Goal: Navigation & Orientation: Find specific page/section

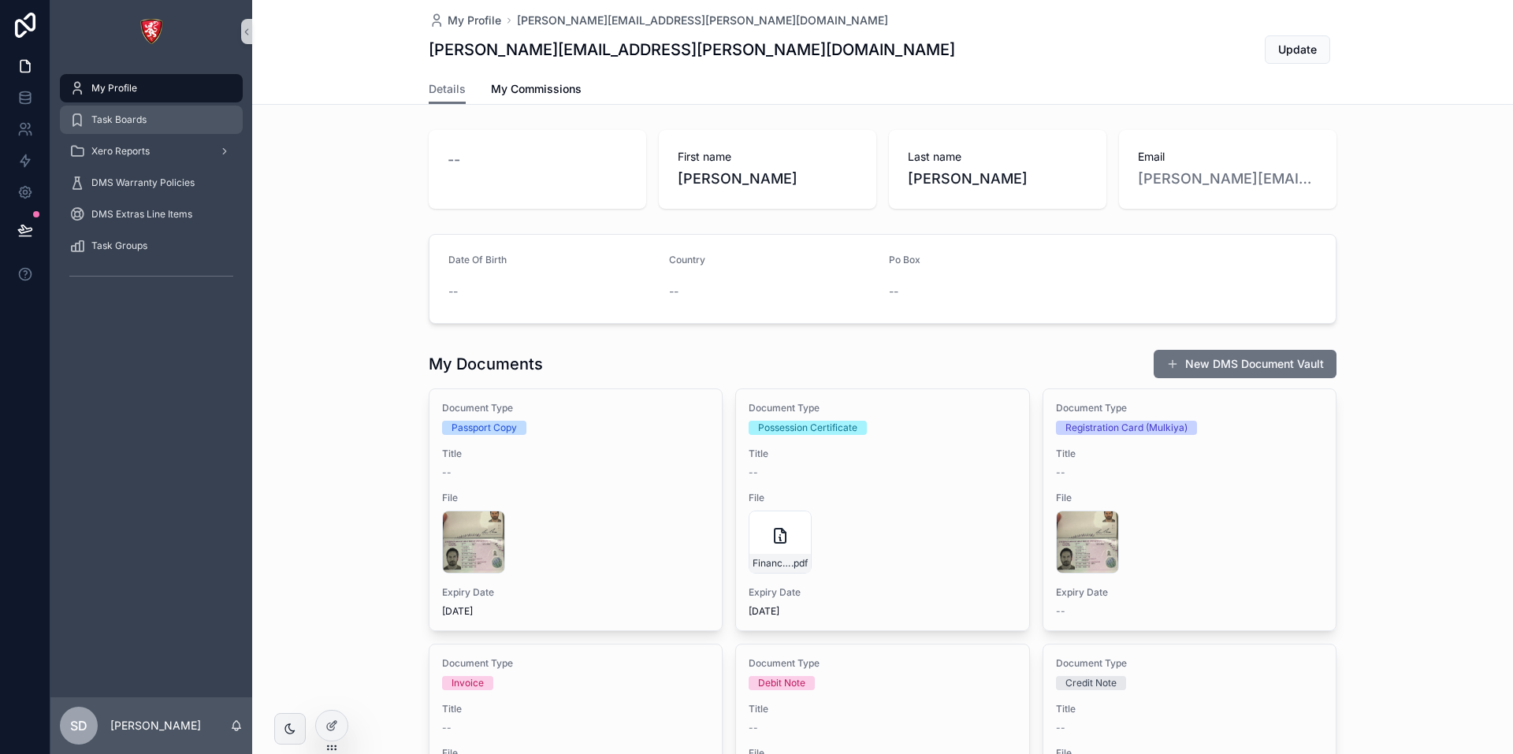
click at [110, 127] on div "Task Boards" at bounding box center [151, 119] width 164 height 25
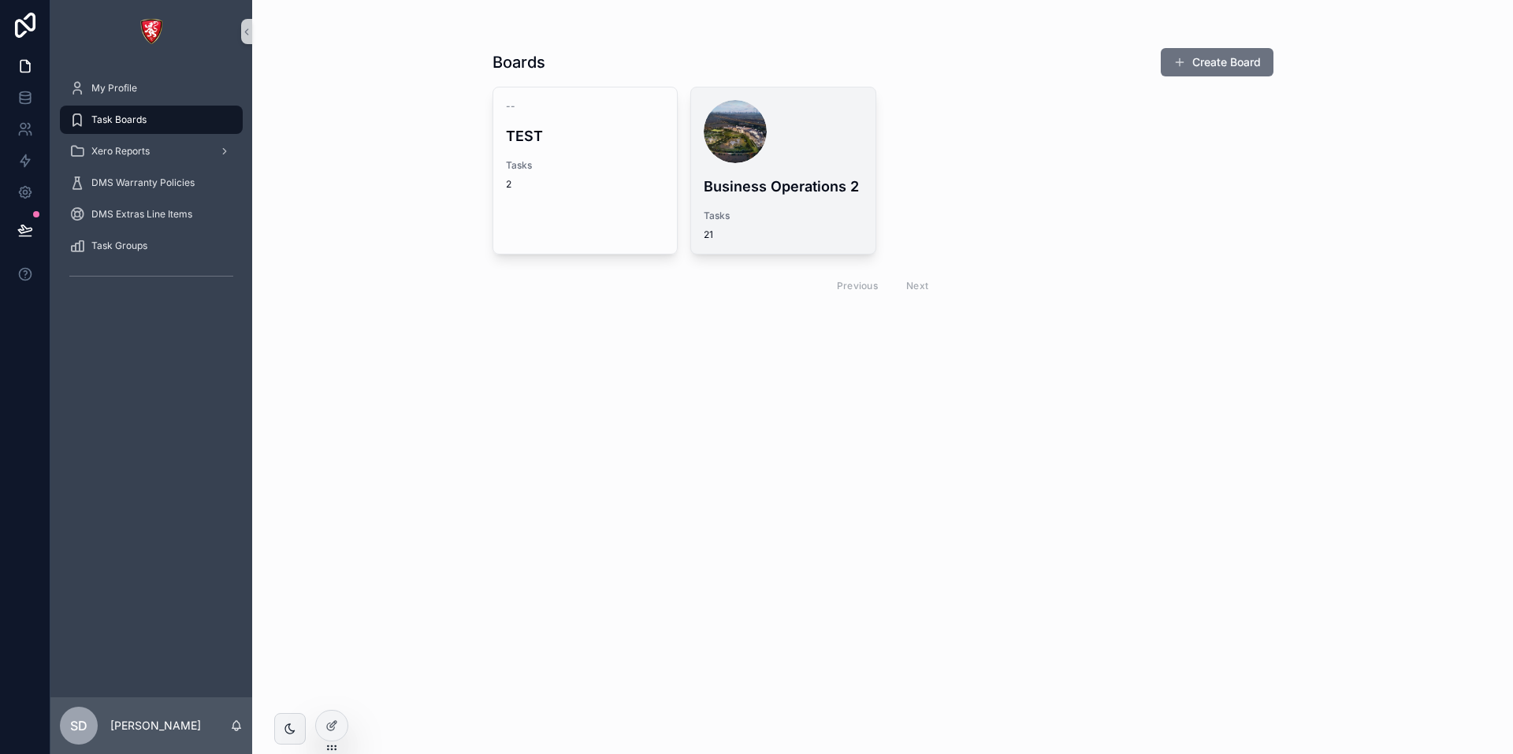
click at [781, 170] on div "Business Operations 2 Tasks 21" at bounding box center [783, 170] width 184 height 166
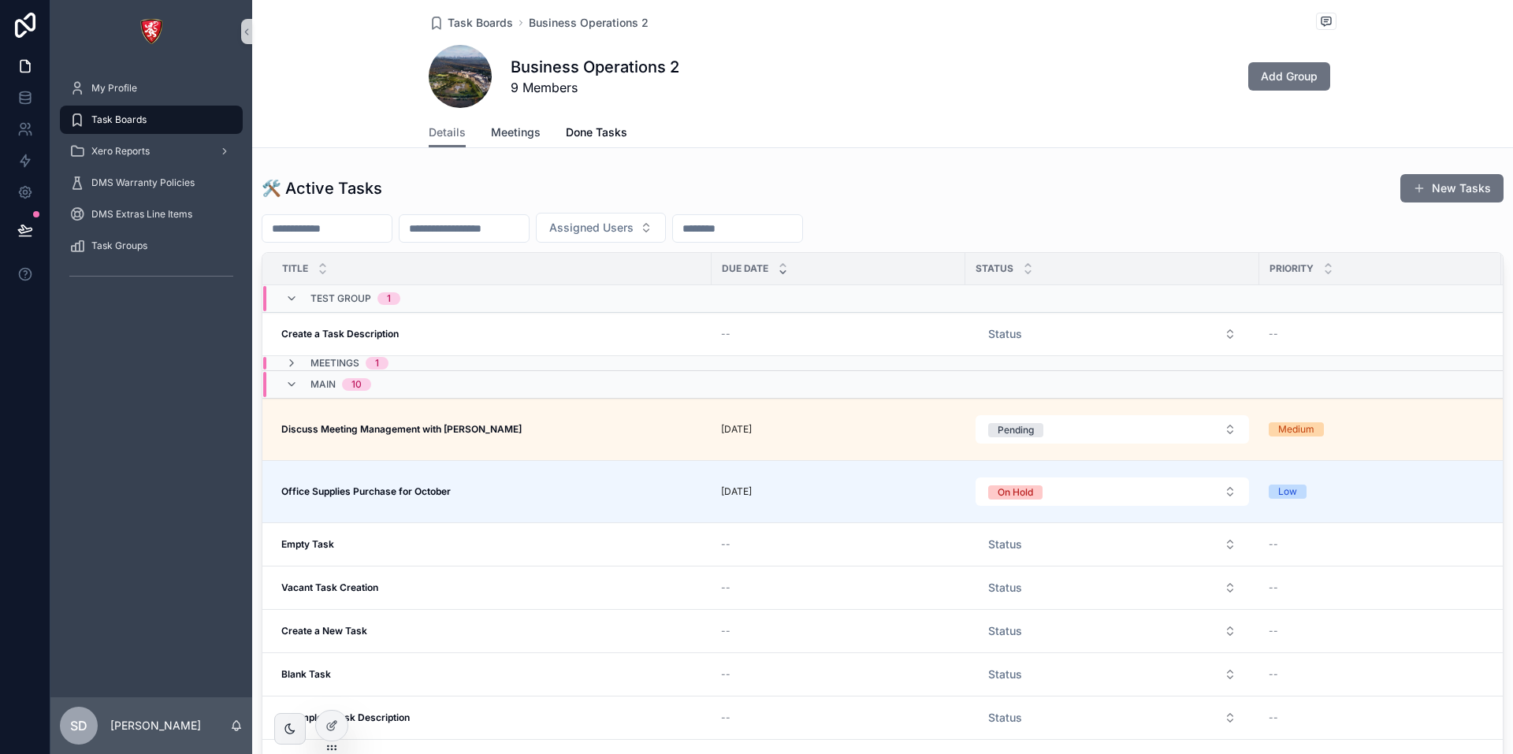
click at [507, 135] on span "Meetings" at bounding box center [516, 133] width 50 height 16
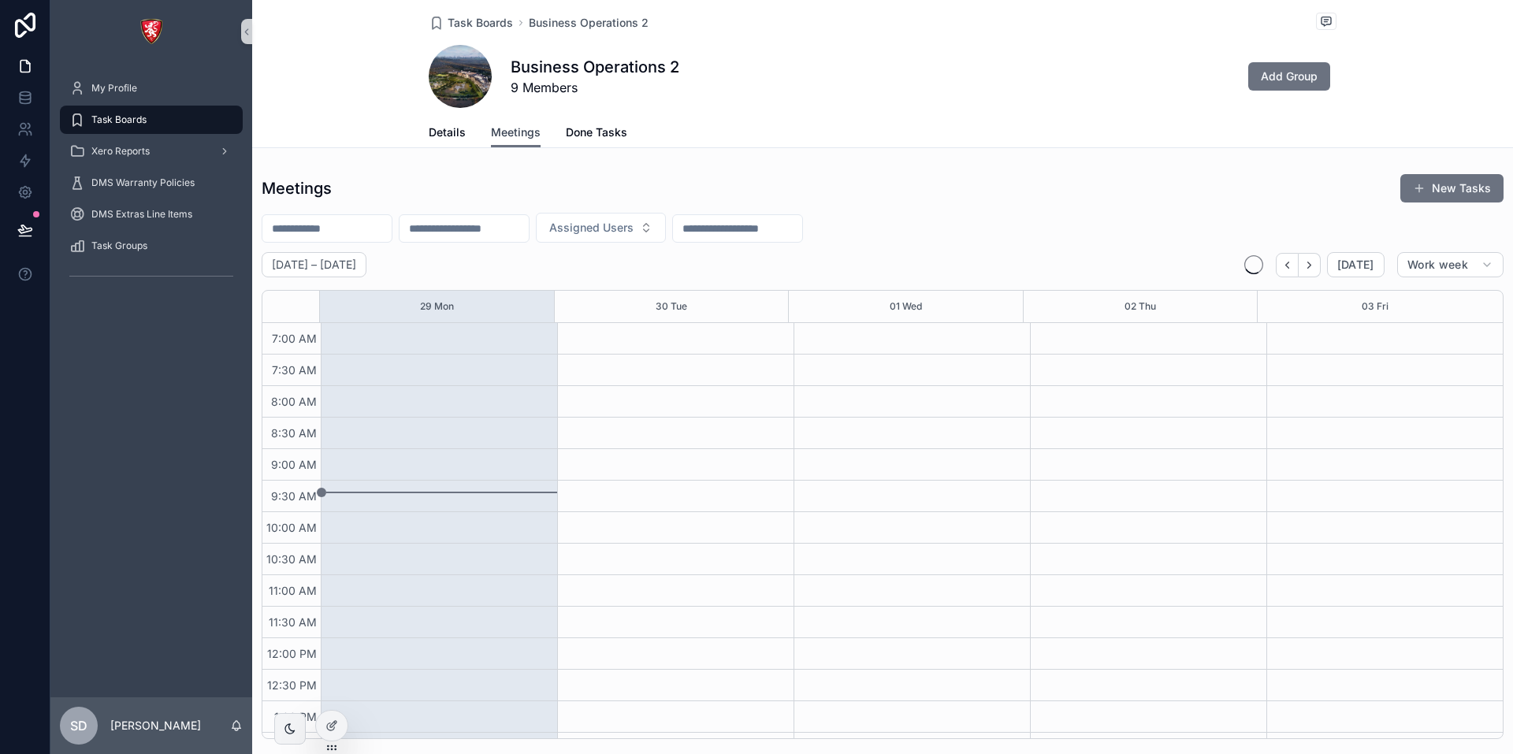
scroll to position [441, 0]
click at [378, 262] on icon "scrollable content" at bounding box center [371, 265] width 16 height 16
select select "****"
select select "*"
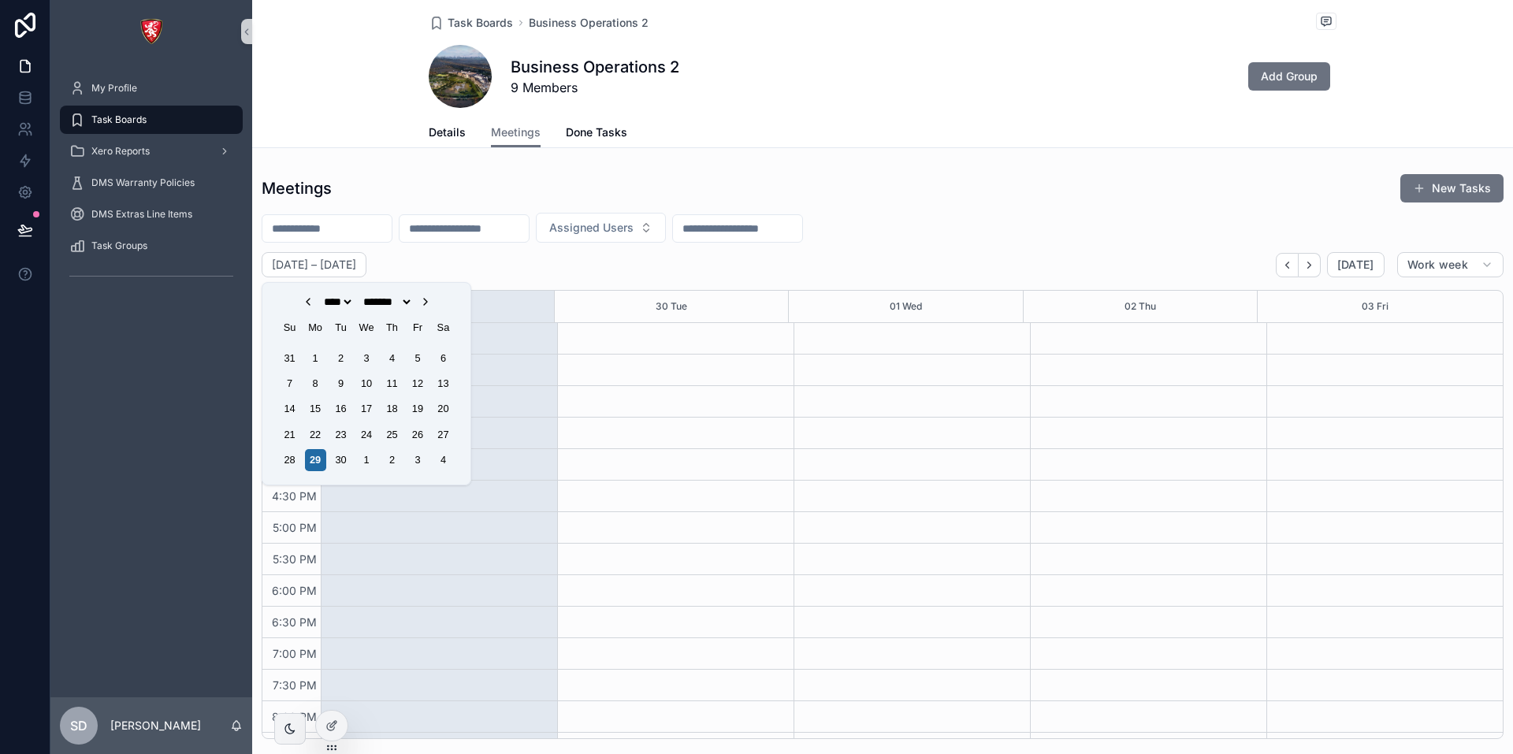
click at [485, 260] on div "[DATE] – [DATE] [DATE] Work week" at bounding box center [883, 264] width 1242 height 25
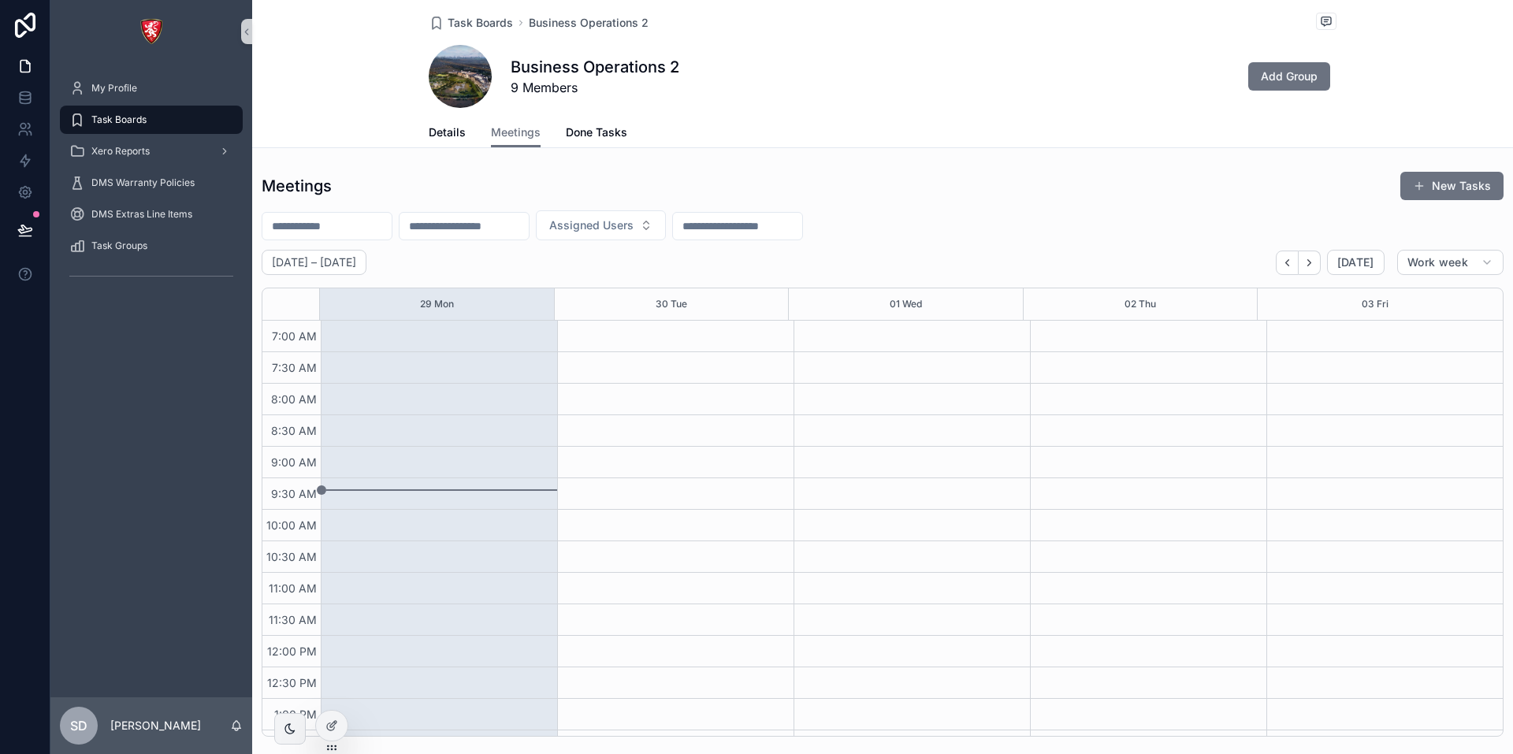
scroll to position [0, 0]
click at [392, 221] on input "scrollable content" at bounding box center [326, 229] width 129 height 22
click at [430, 201] on div "Meetings New Tasks" at bounding box center [883, 188] width 1242 height 30
click at [501, 233] on input "scrollable content" at bounding box center [464, 229] width 129 height 22
click at [634, 231] on span "Assigned Users" at bounding box center [591, 228] width 84 height 16
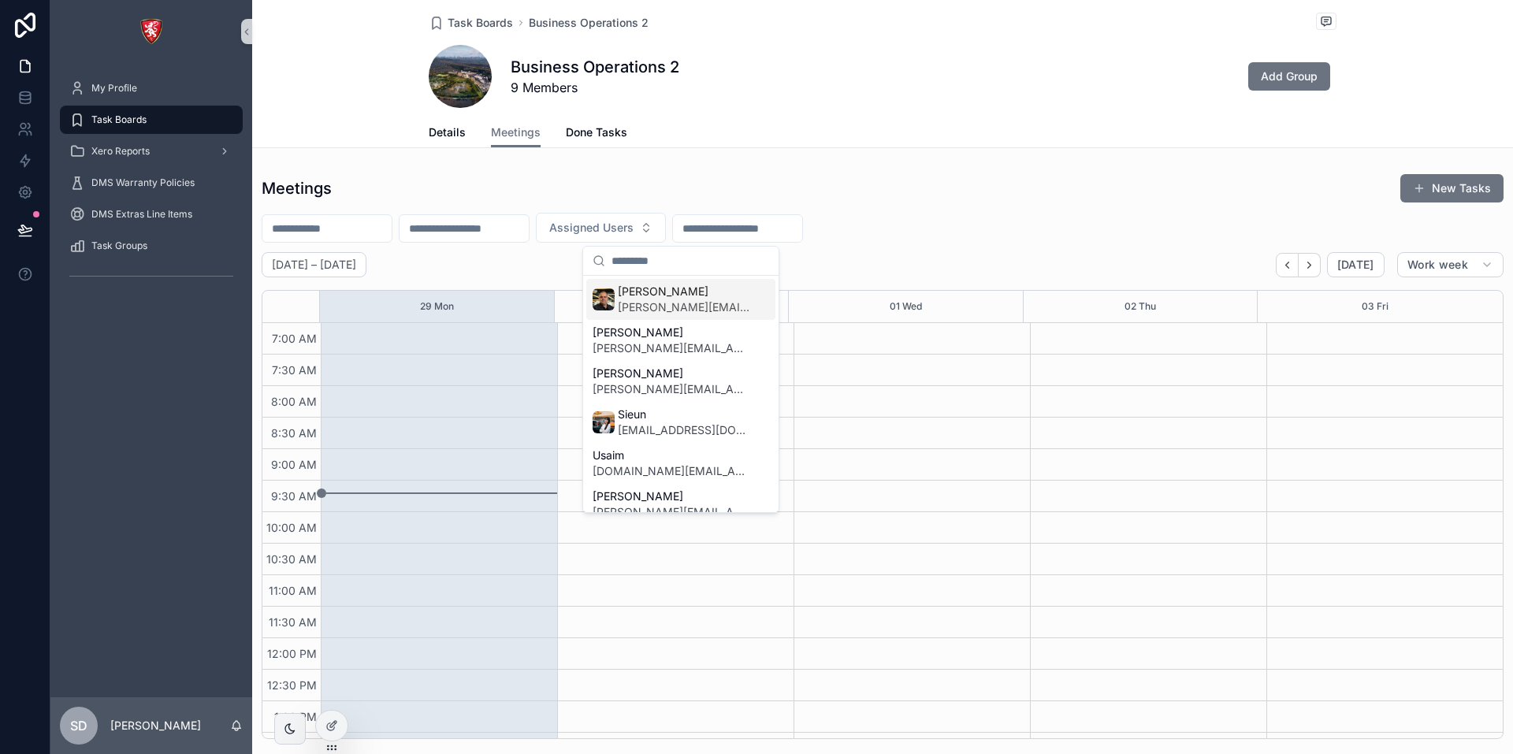
click at [799, 225] on input "scrollable content" at bounding box center [737, 229] width 129 height 22
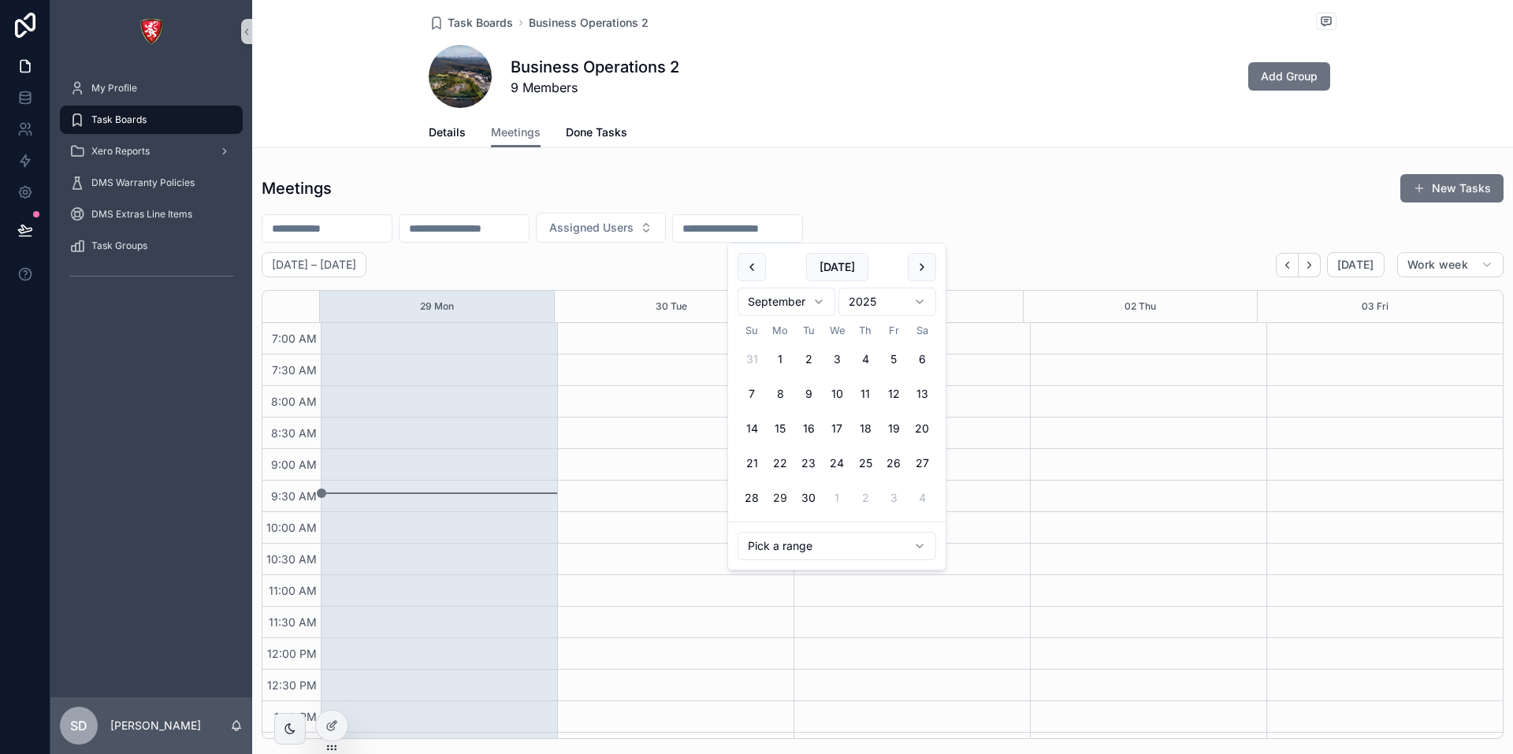
click at [913, 171] on div "Meetings New Tasks Assigned Users [DATE] – [DATE] [DATE] Work week 29 Mon 30 Tu…" at bounding box center [882, 456] width 1261 height 578
click at [1430, 261] on span "Work week" at bounding box center [1438, 265] width 61 height 14
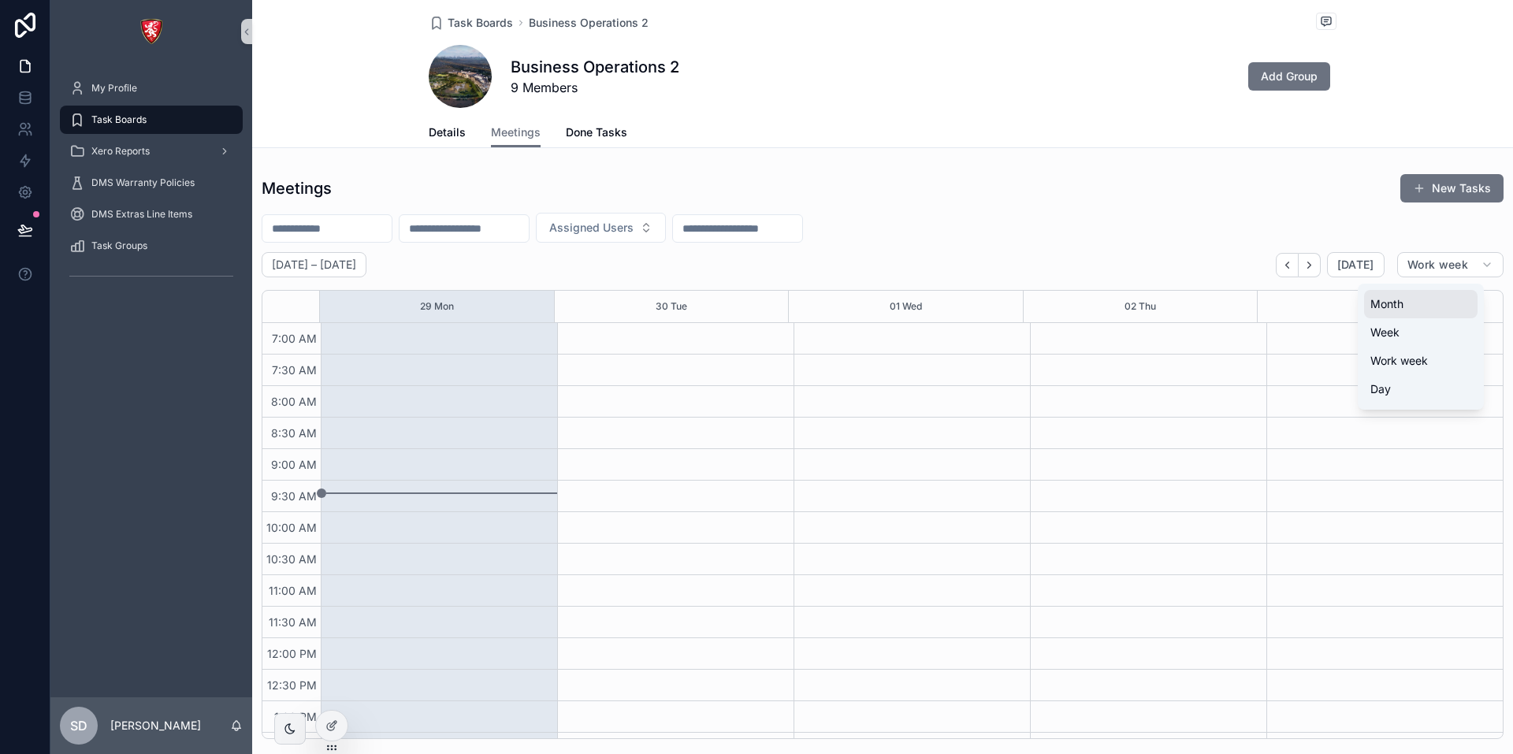
click at [1397, 311] on span "Month" at bounding box center [1387, 304] width 33 height 16
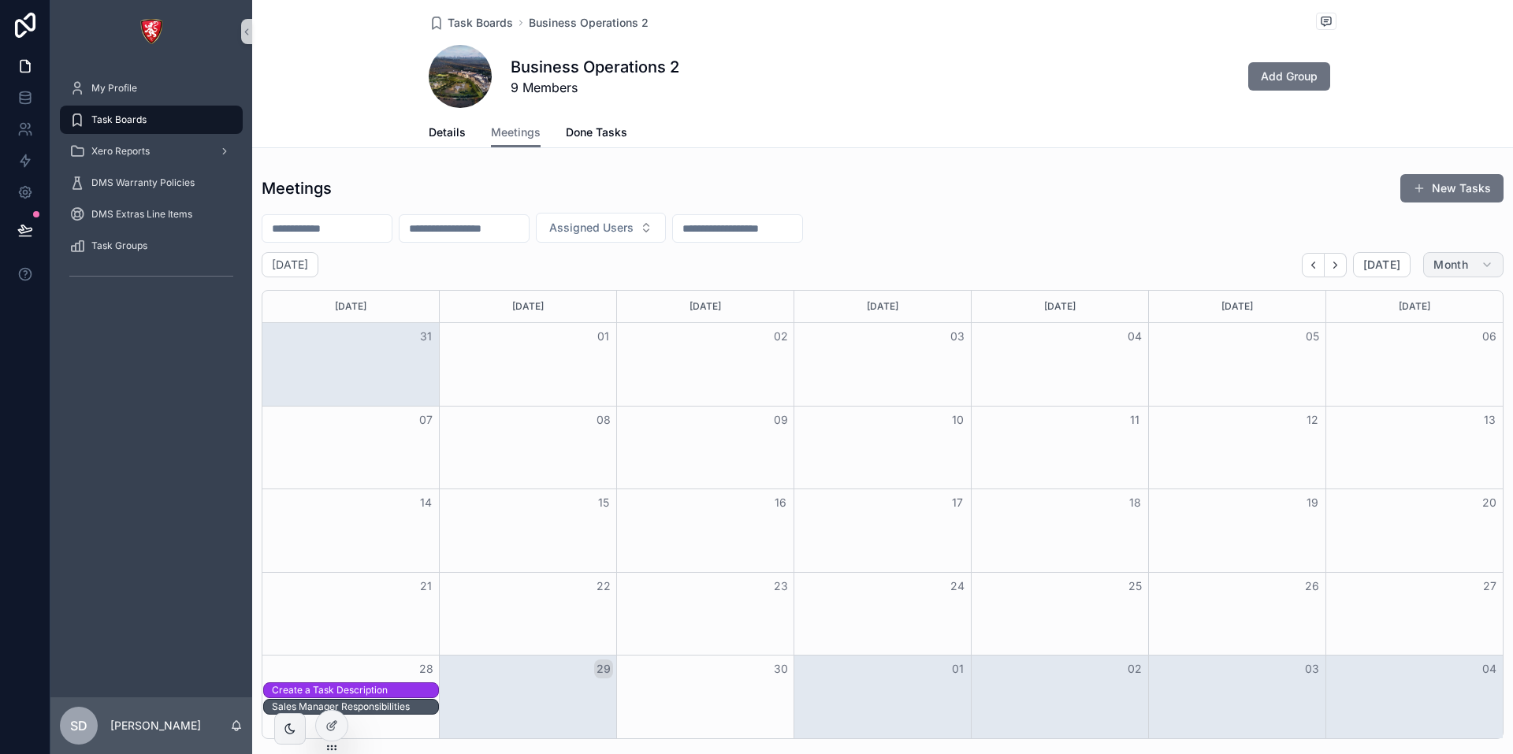
click at [1434, 269] on span "Month" at bounding box center [1451, 265] width 35 height 14
click at [1415, 369] on button "Work week" at bounding box center [1420, 361] width 113 height 28
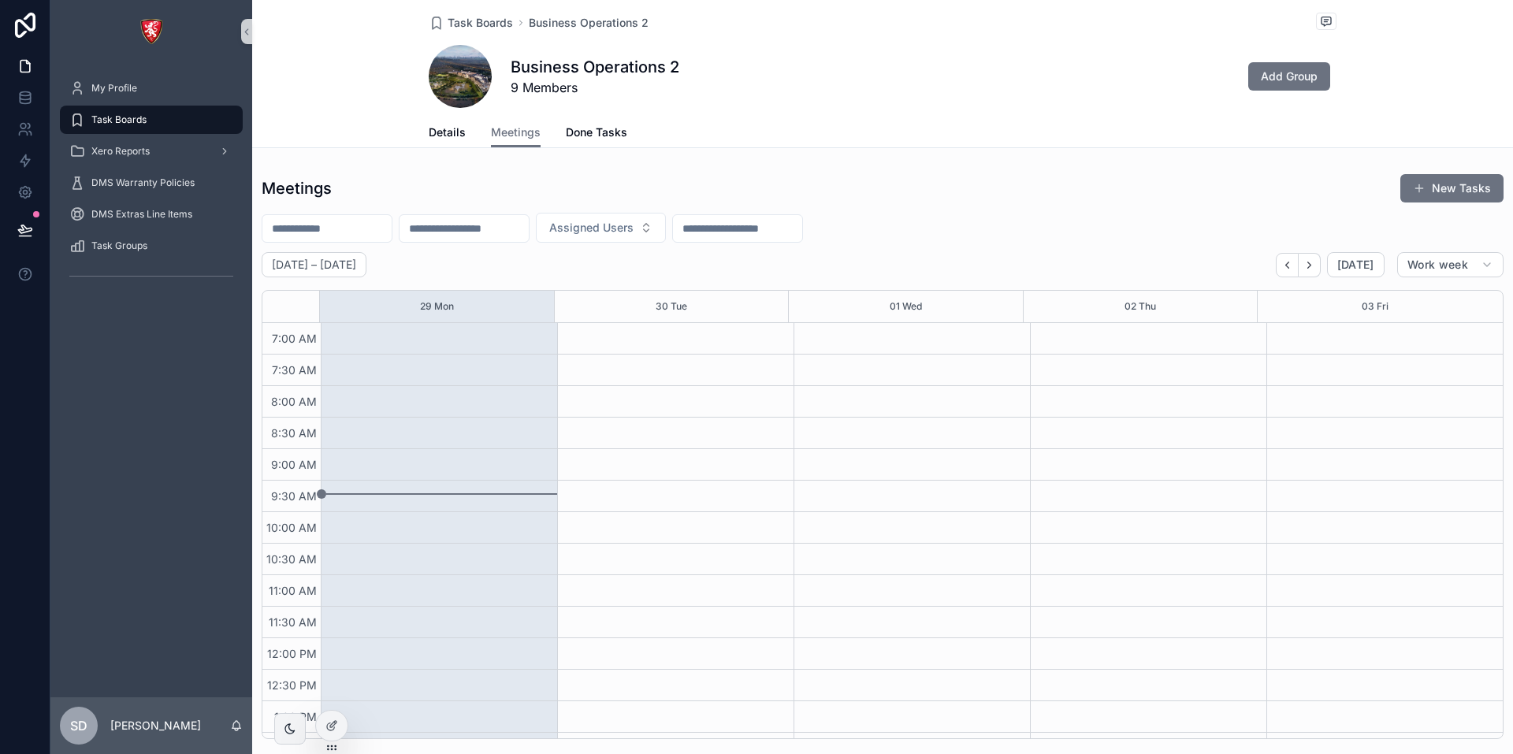
scroll to position [441, 0]
click at [588, 134] on span "Done Tasks" at bounding box center [596, 133] width 61 height 16
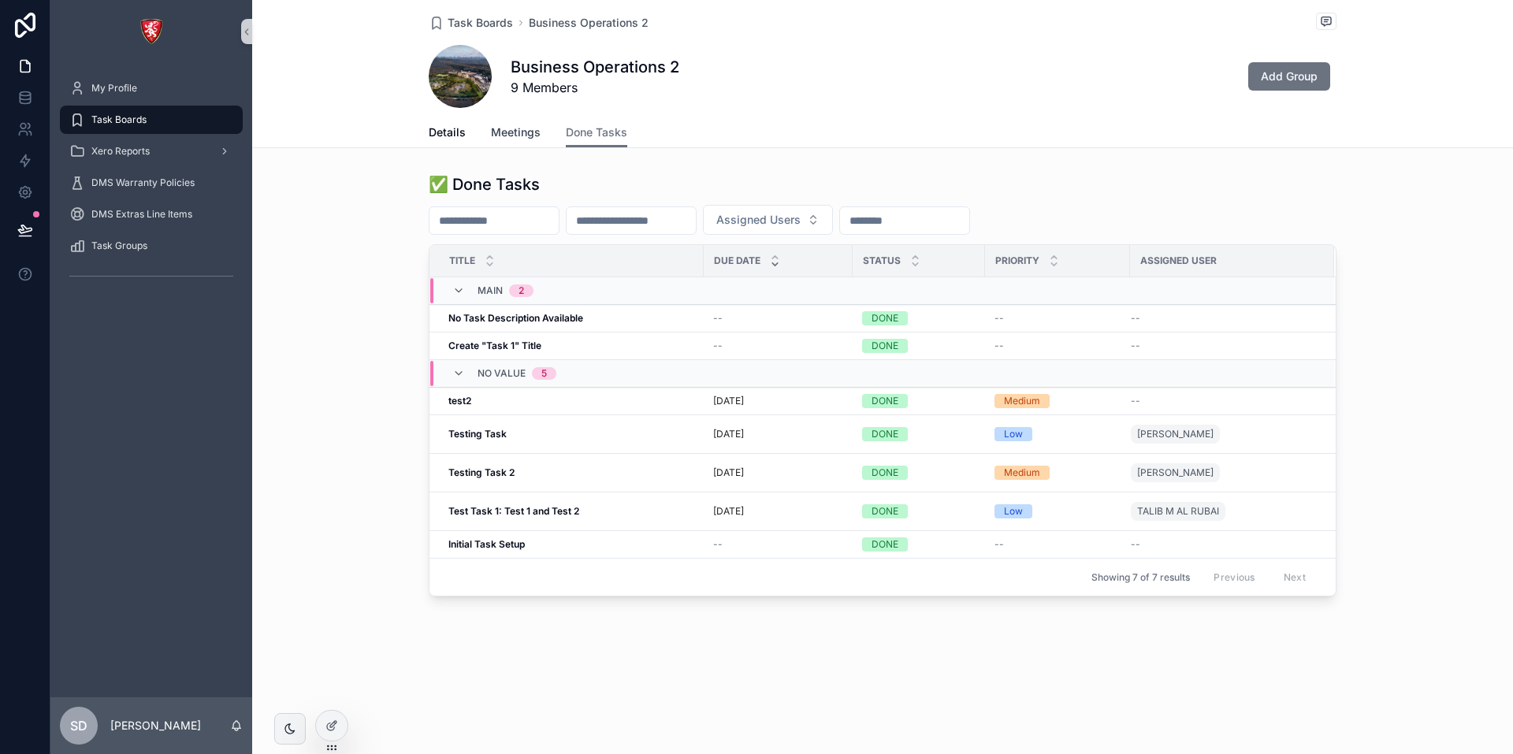
click at [519, 139] on span "Meetings" at bounding box center [516, 133] width 50 height 16
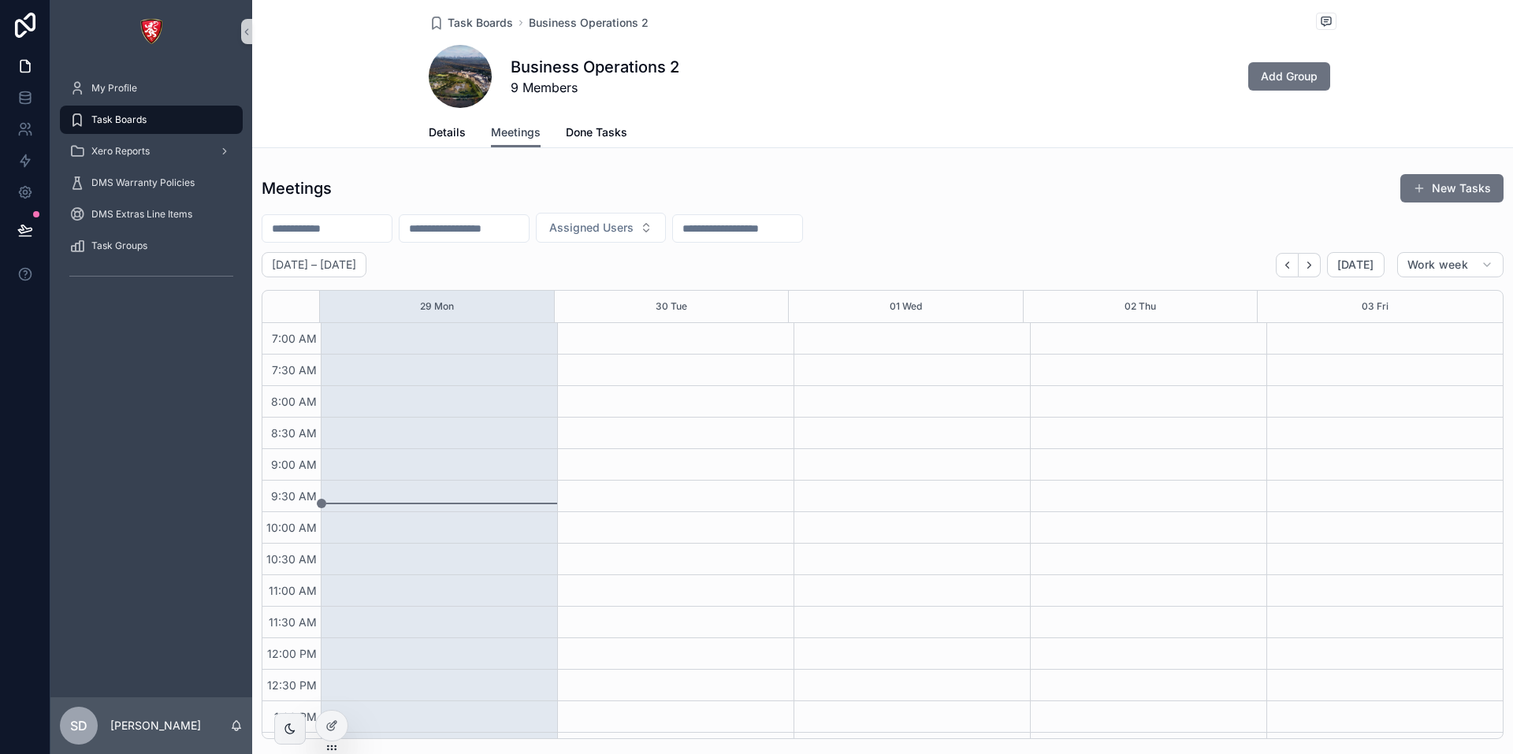
scroll to position [441, 0]
click at [434, 139] on span "Details" at bounding box center [447, 133] width 37 height 16
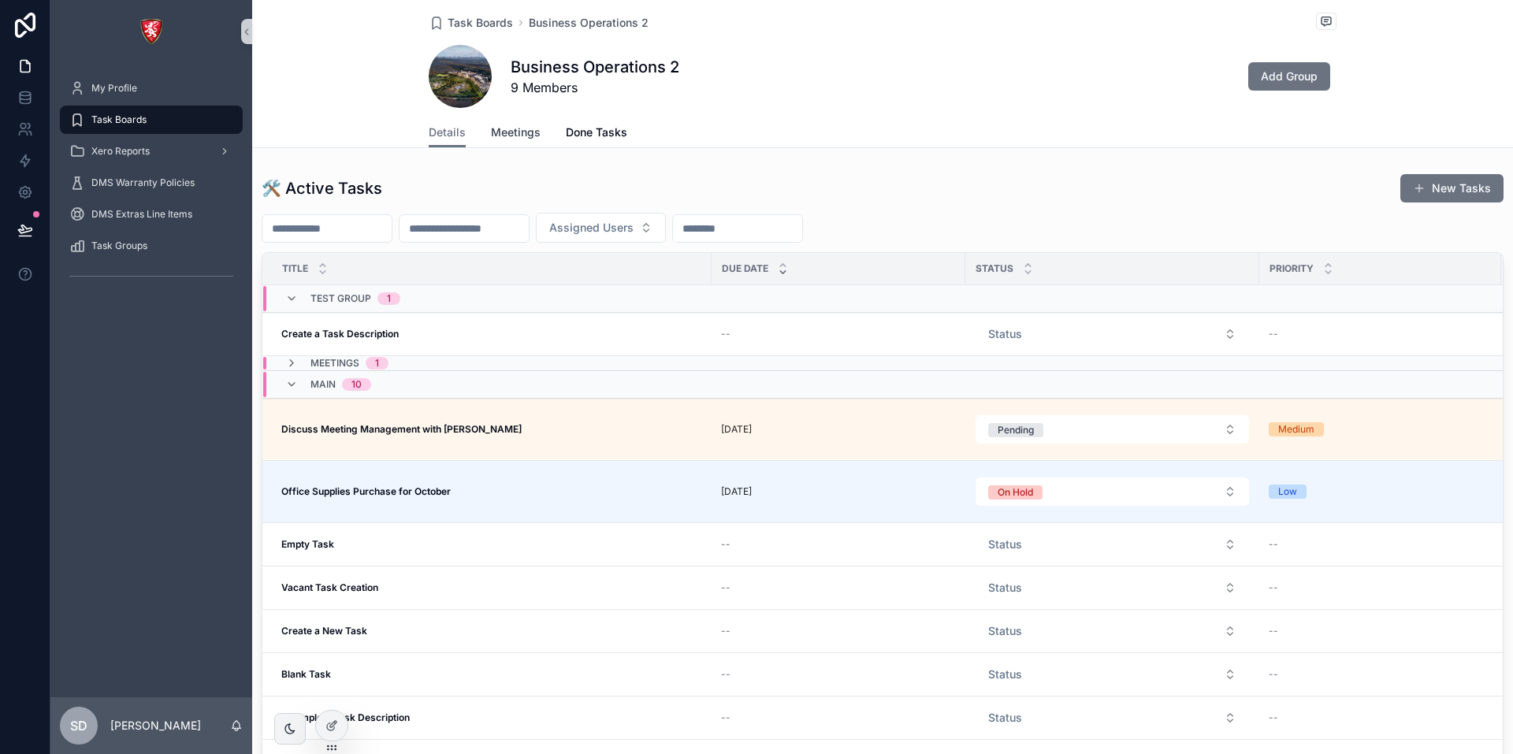
click at [529, 139] on span "Meetings" at bounding box center [516, 133] width 50 height 16
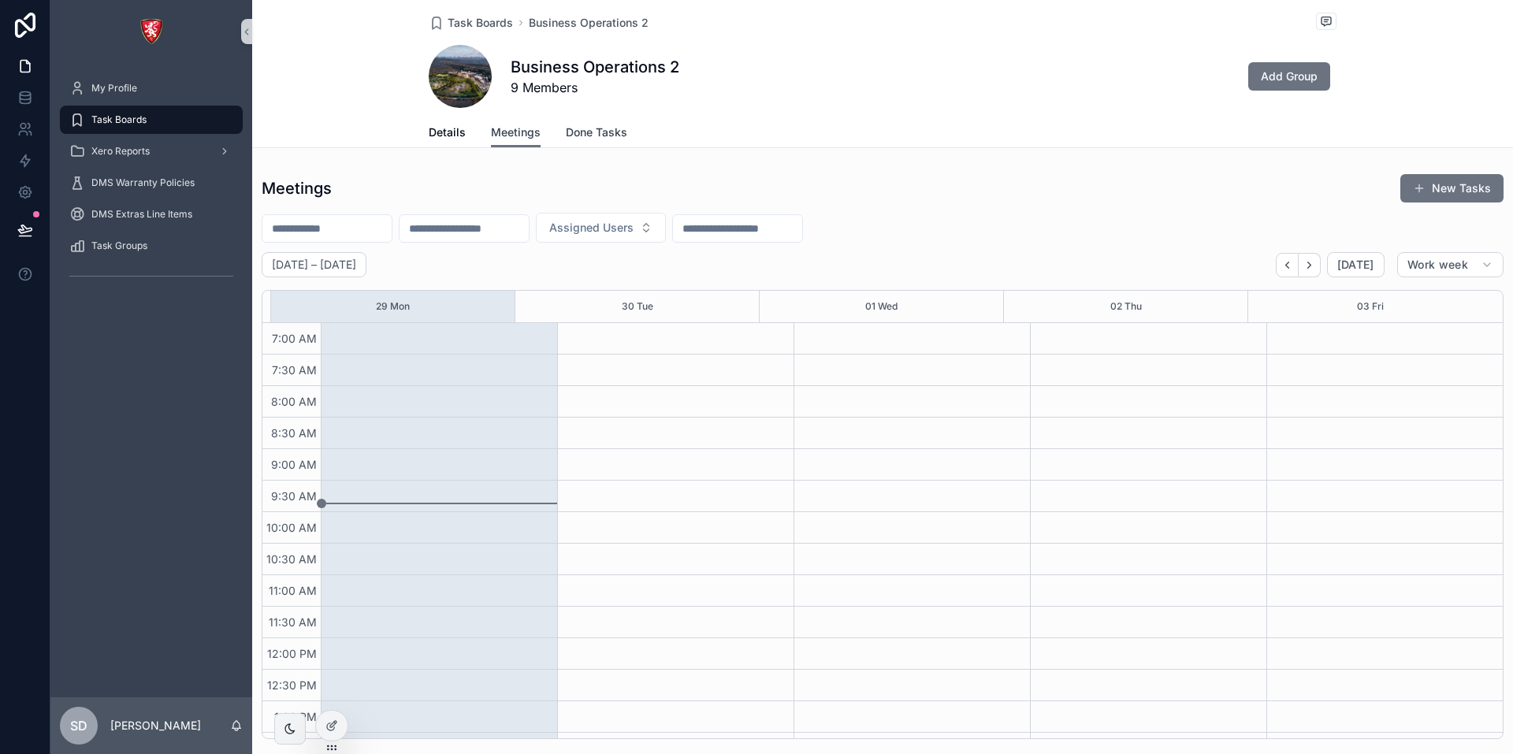
scroll to position [441, 0]
click at [605, 130] on span "Done Tasks" at bounding box center [596, 133] width 61 height 16
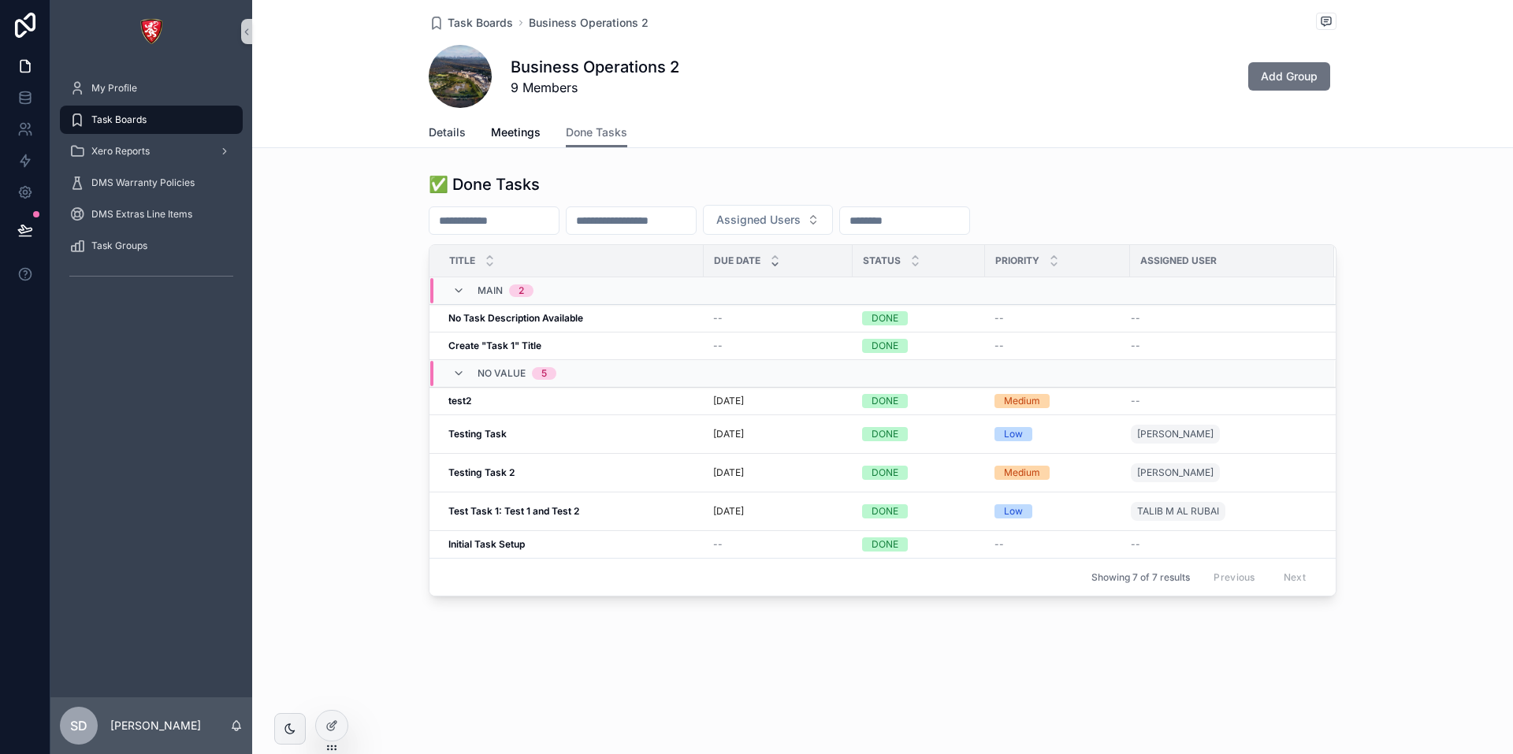
click at [459, 143] on link "Details" at bounding box center [447, 134] width 37 height 32
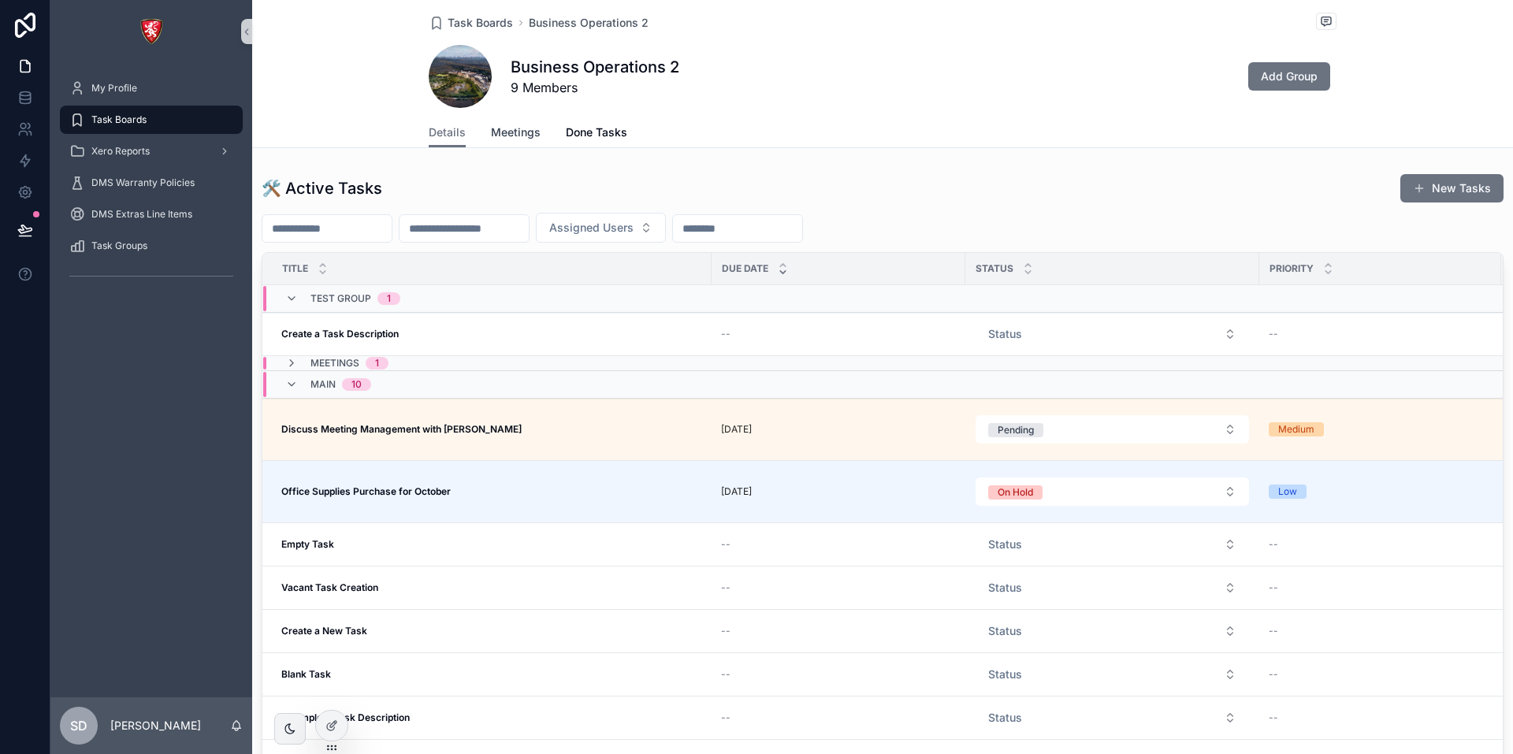
click at [500, 136] on span "Meetings" at bounding box center [516, 133] width 50 height 16
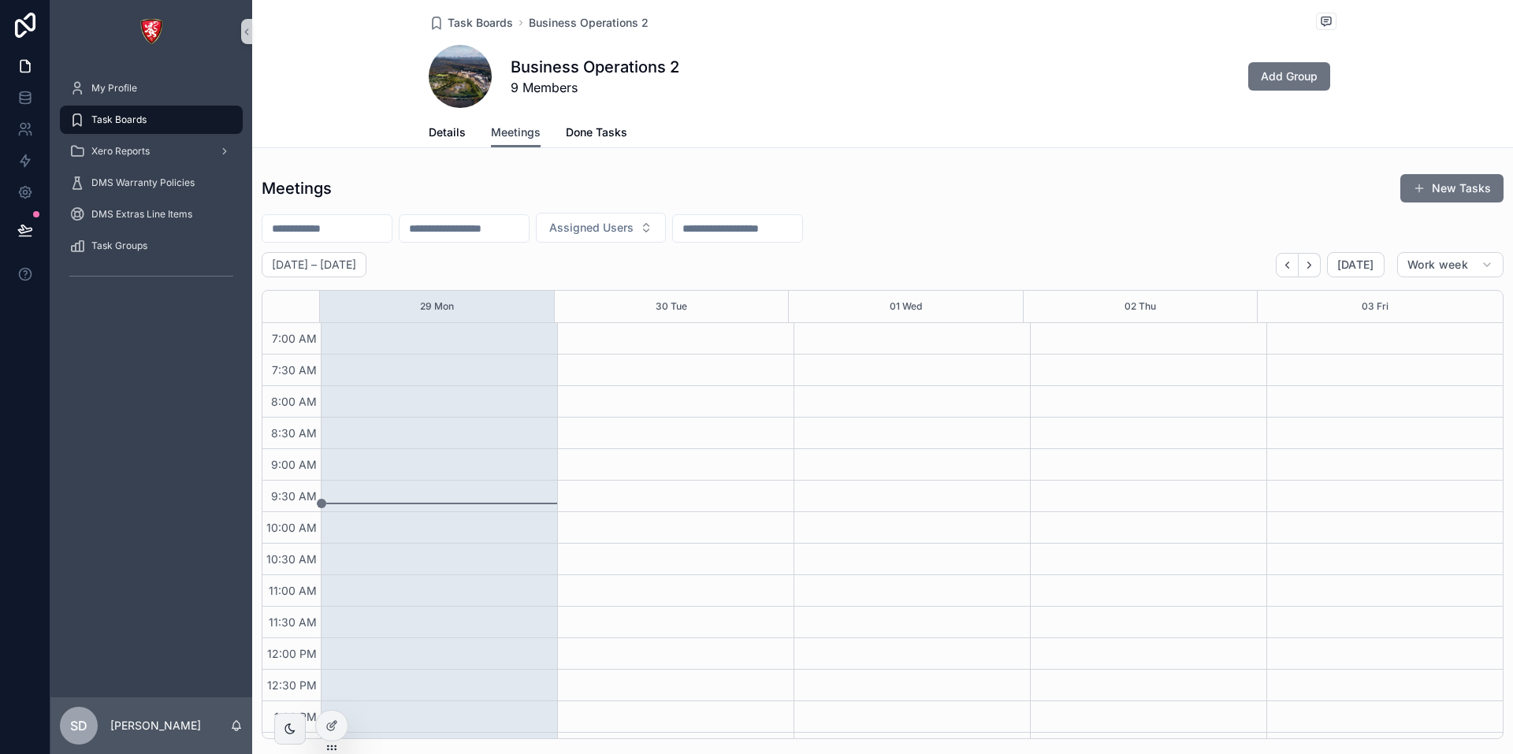
scroll to position [441, 0]
click at [587, 139] on span "Done Tasks" at bounding box center [596, 133] width 61 height 16
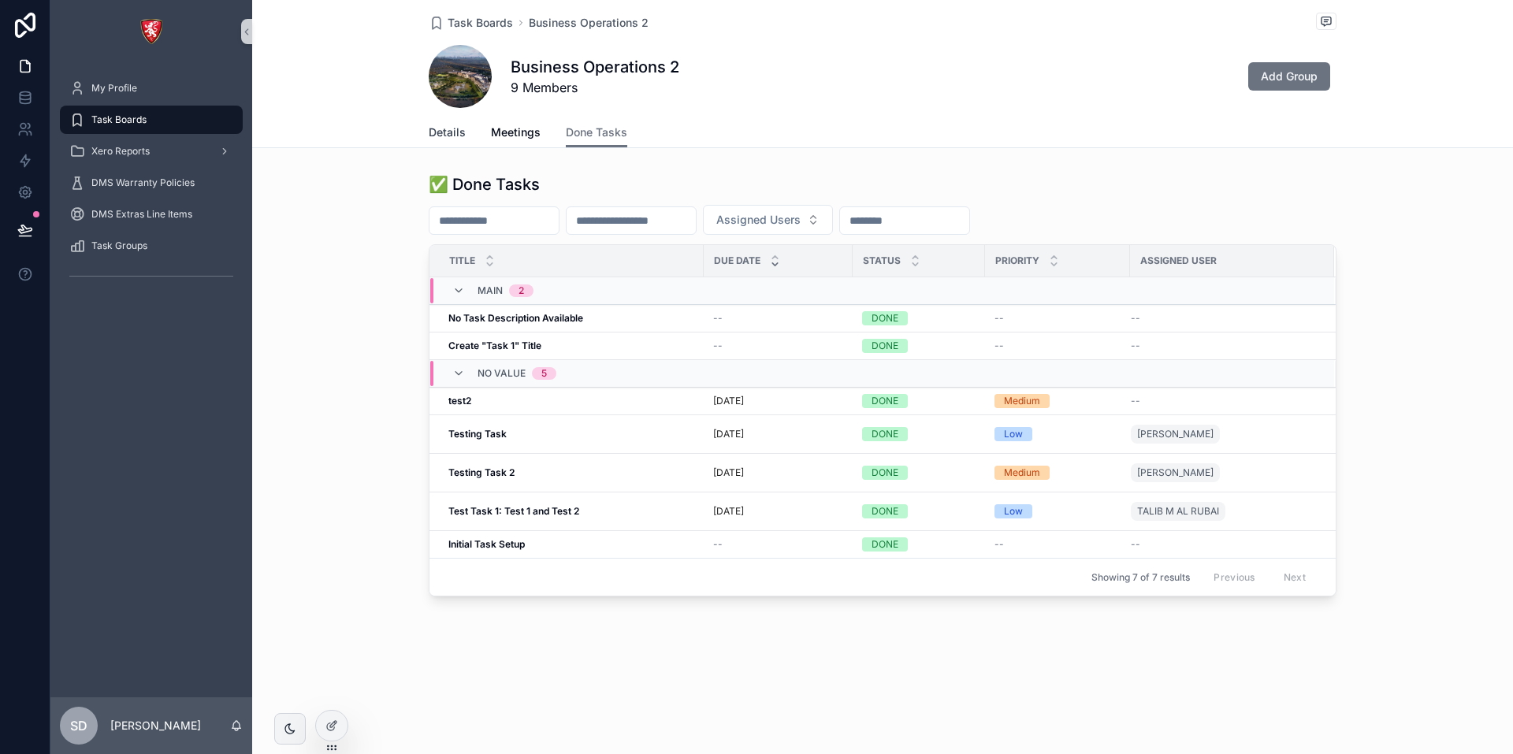
click at [459, 140] on link "Details" at bounding box center [447, 134] width 37 height 32
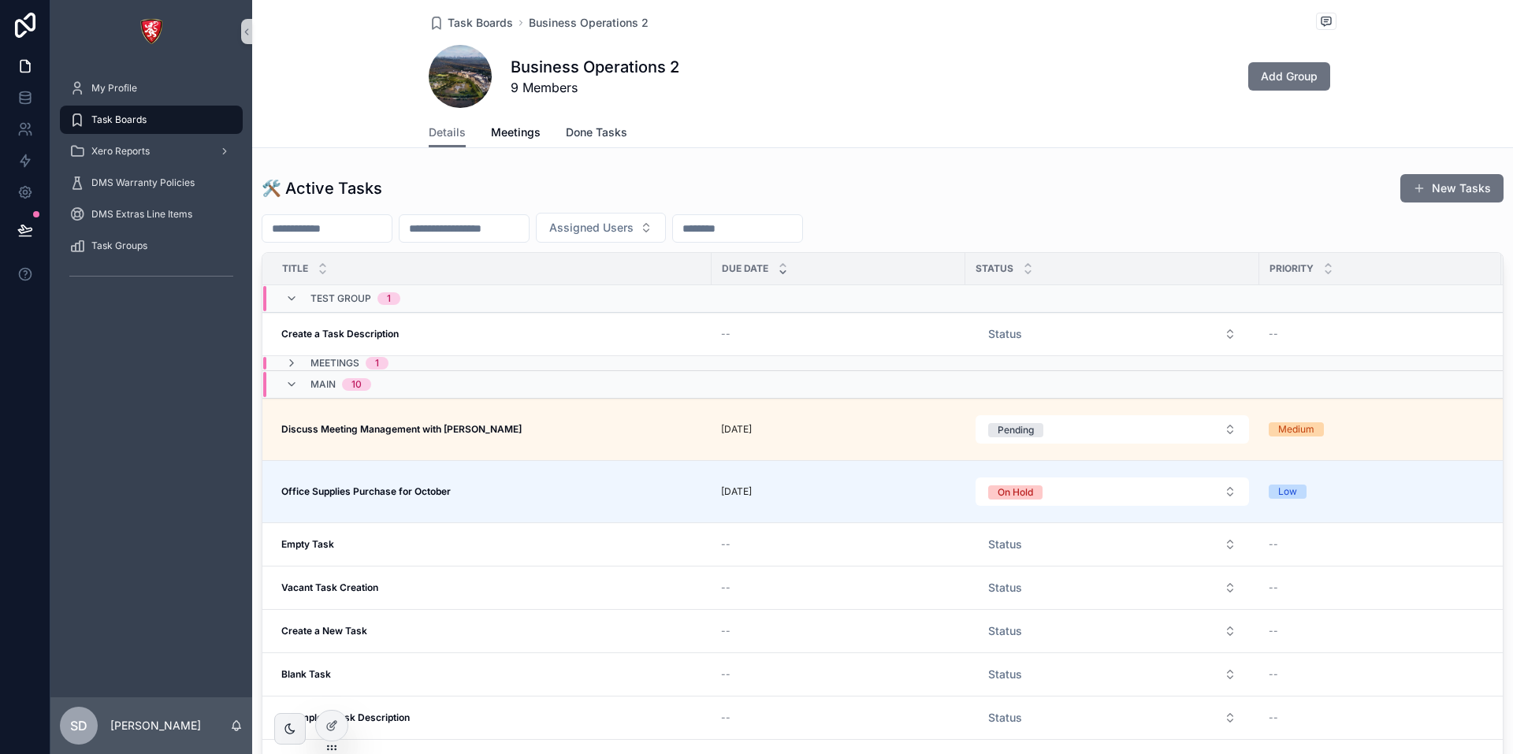
click at [586, 141] on link "Done Tasks" at bounding box center [596, 134] width 61 height 32
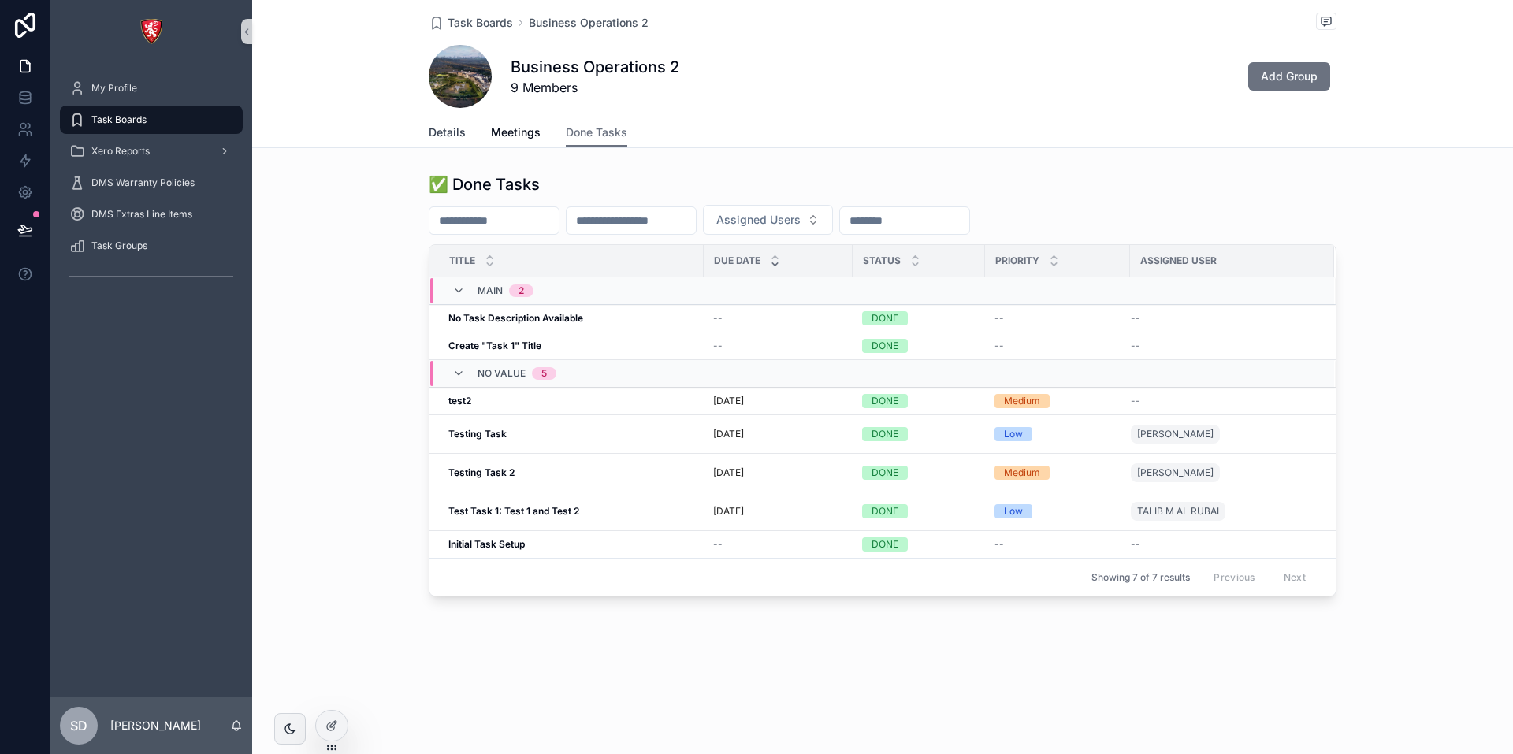
click at [453, 125] on span "Details" at bounding box center [447, 133] width 37 height 16
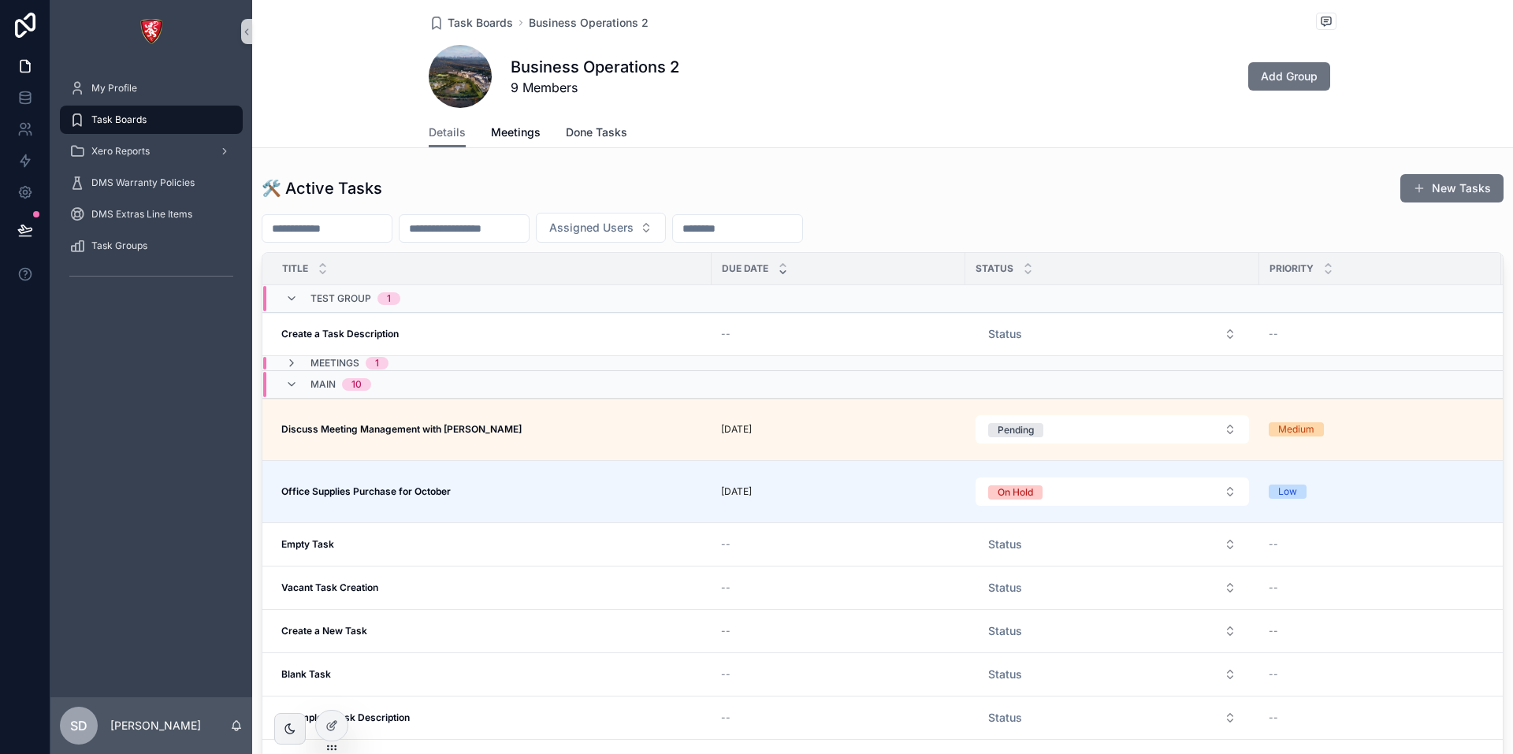
click at [601, 136] on span "Done Tasks" at bounding box center [596, 133] width 61 height 16
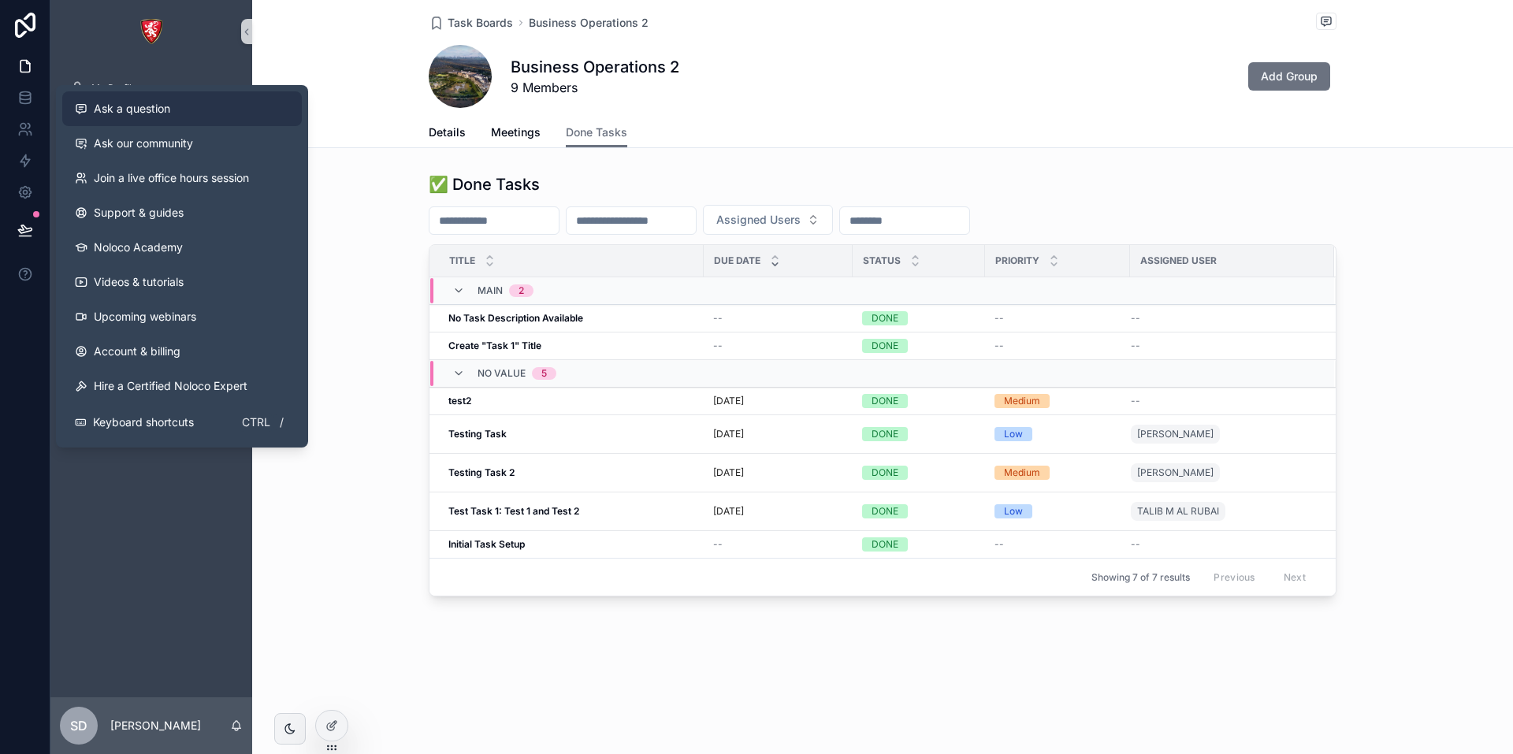
click at [179, 116] on div "Ask a question" at bounding box center [182, 109] width 214 height 16
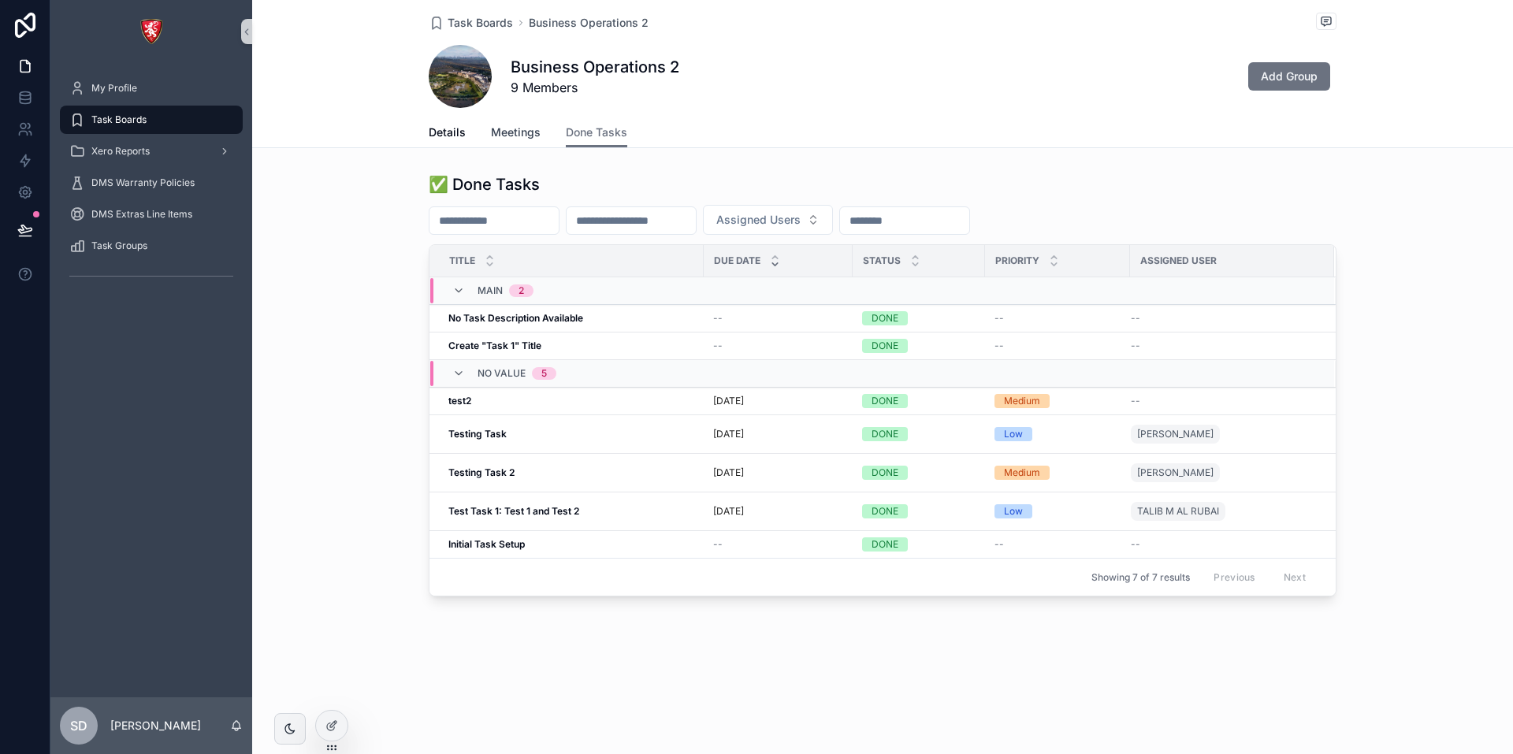
click at [508, 132] on span "Meetings" at bounding box center [516, 133] width 50 height 16
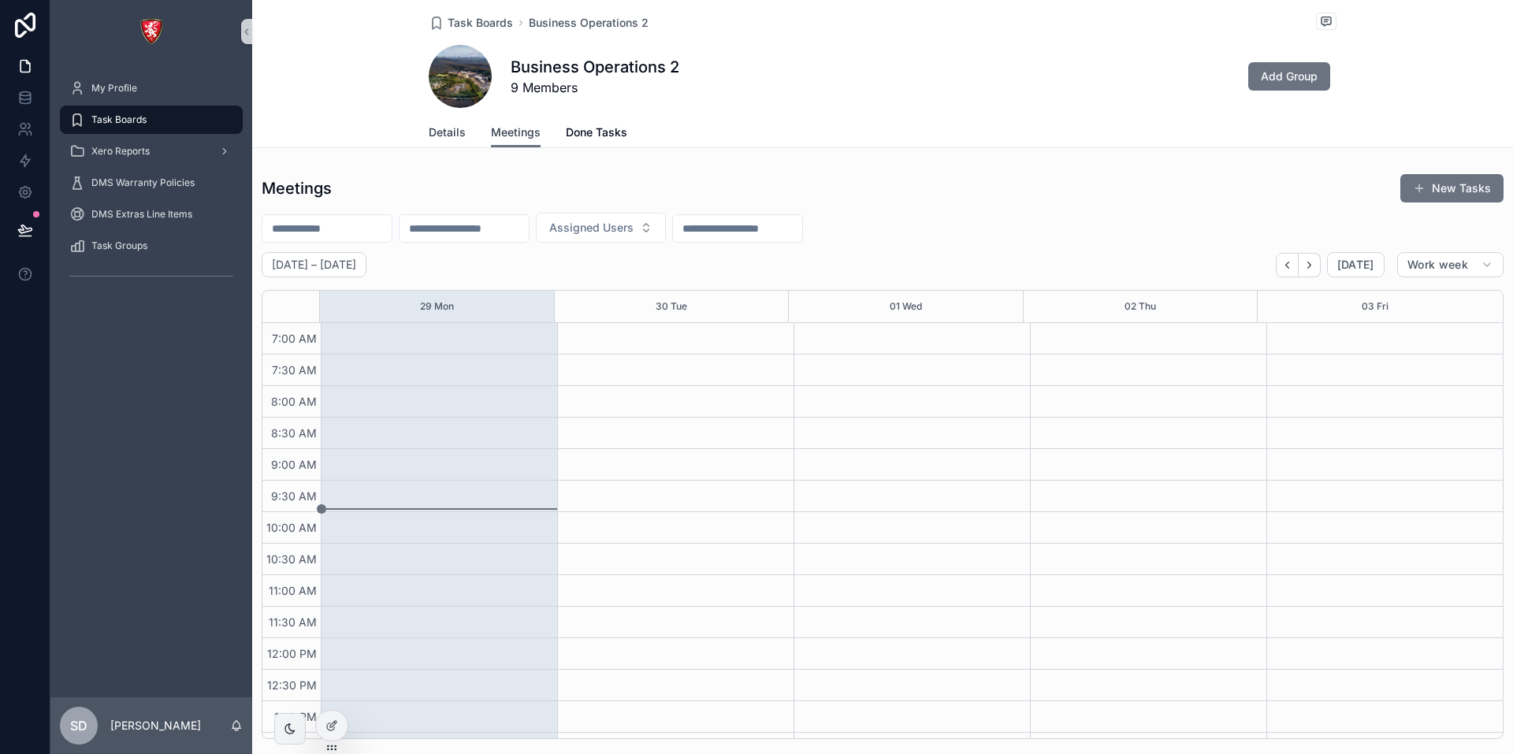
scroll to position [441, 0]
click at [448, 129] on span "Details" at bounding box center [447, 133] width 37 height 16
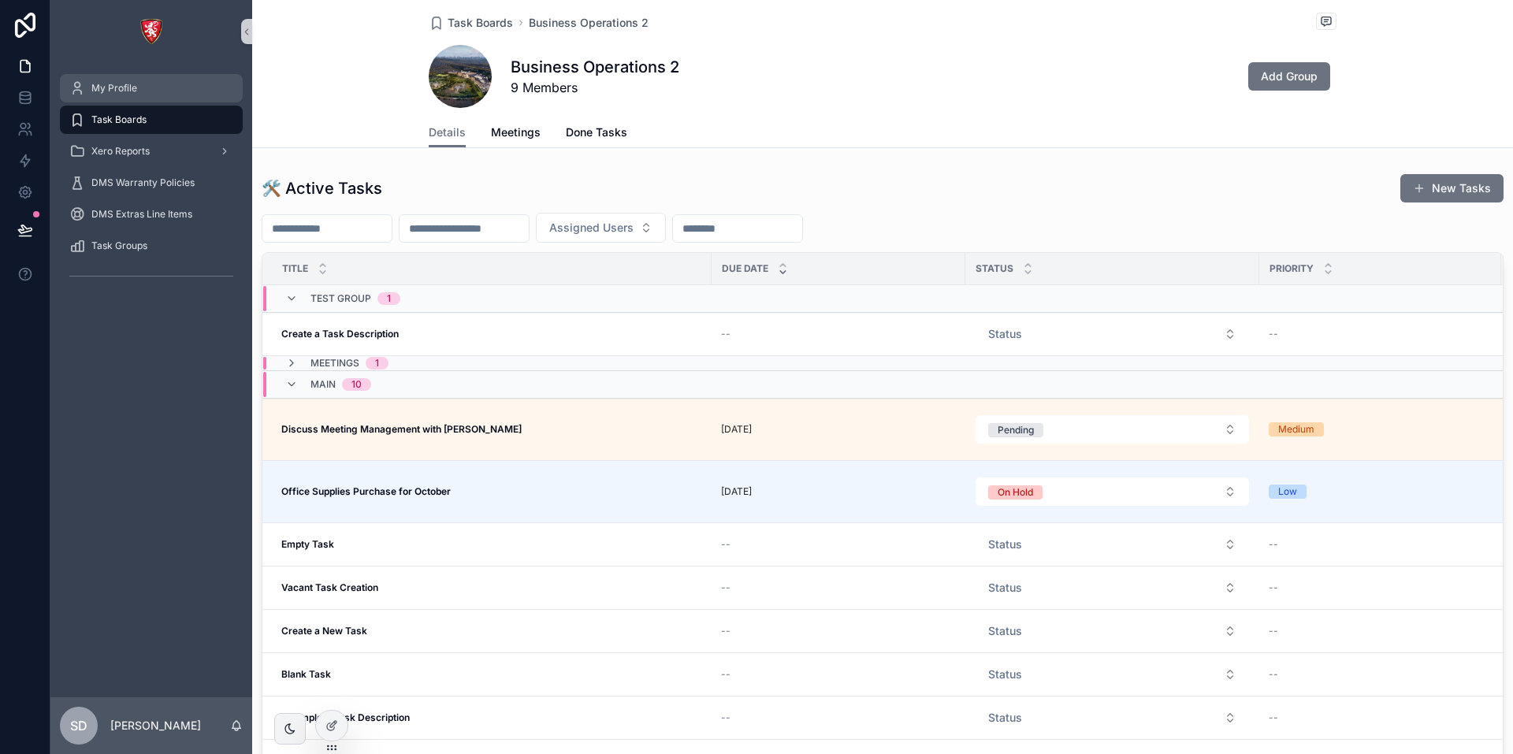
click at [116, 78] on div "My Profile" at bounding box center [151, 88] width 164 height 25
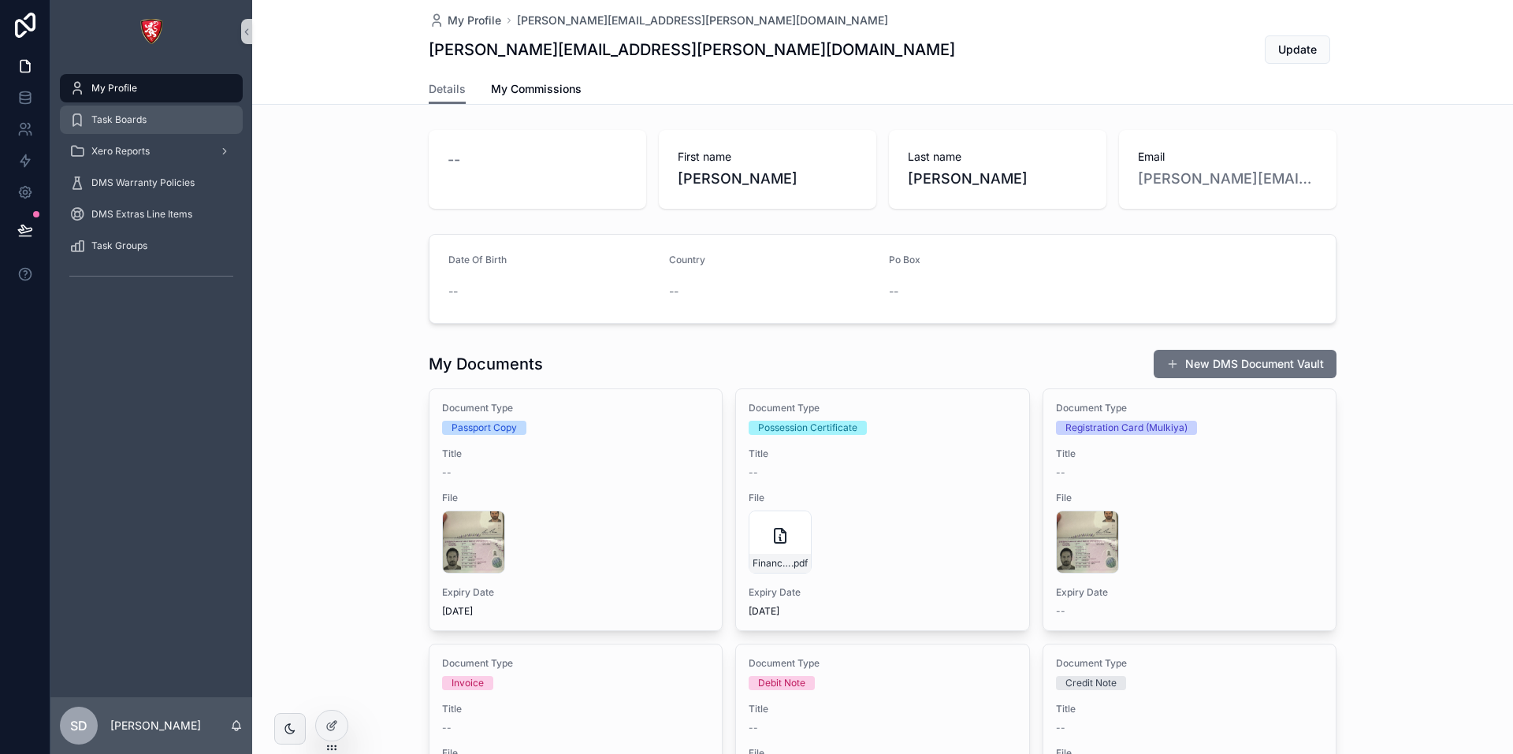
click at [133, 119] on span "Task Boards" at bounding box center [118, 119] width 55 height 13
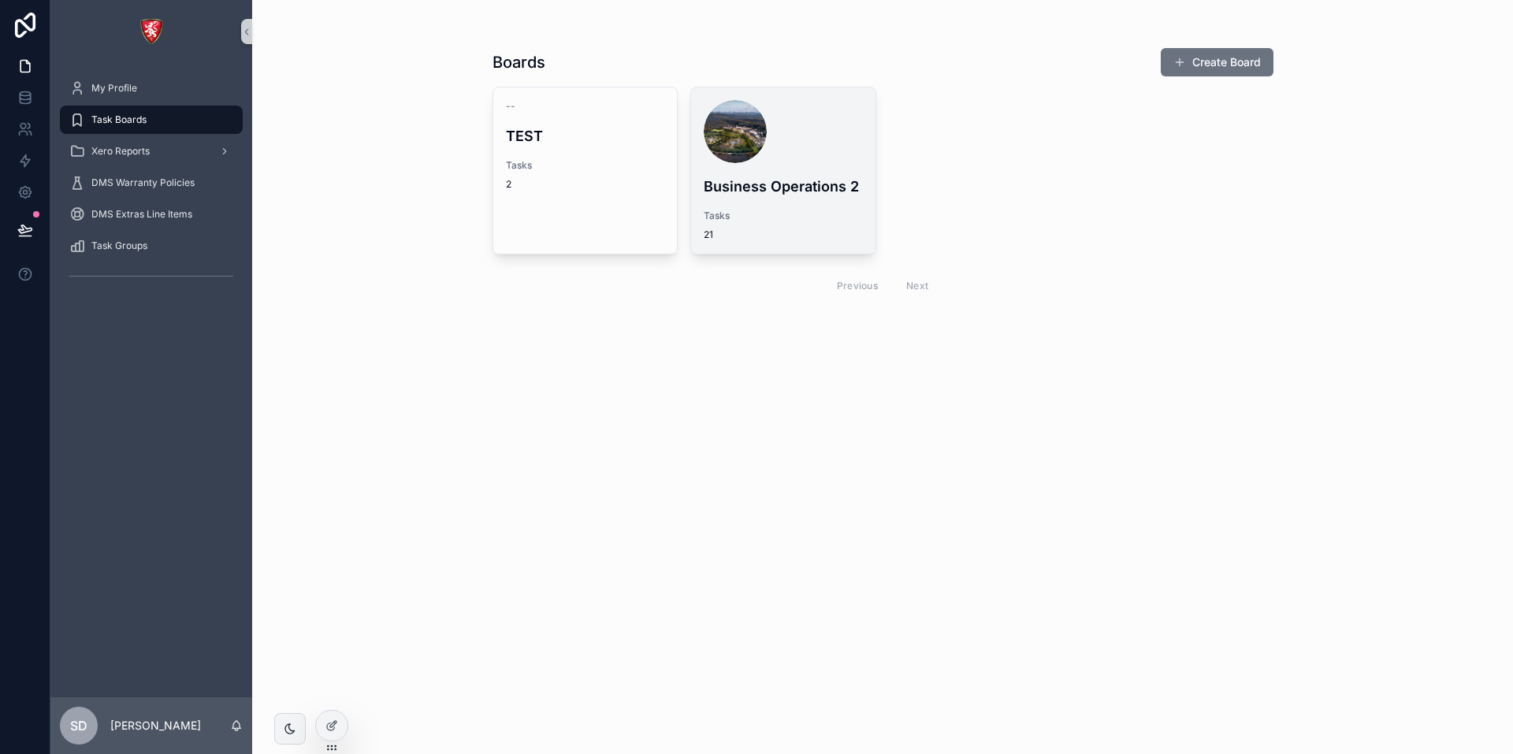
click at [715, 182] on h4 "Business Operations 2" at bounding box center [783, 186] width 159 height 21
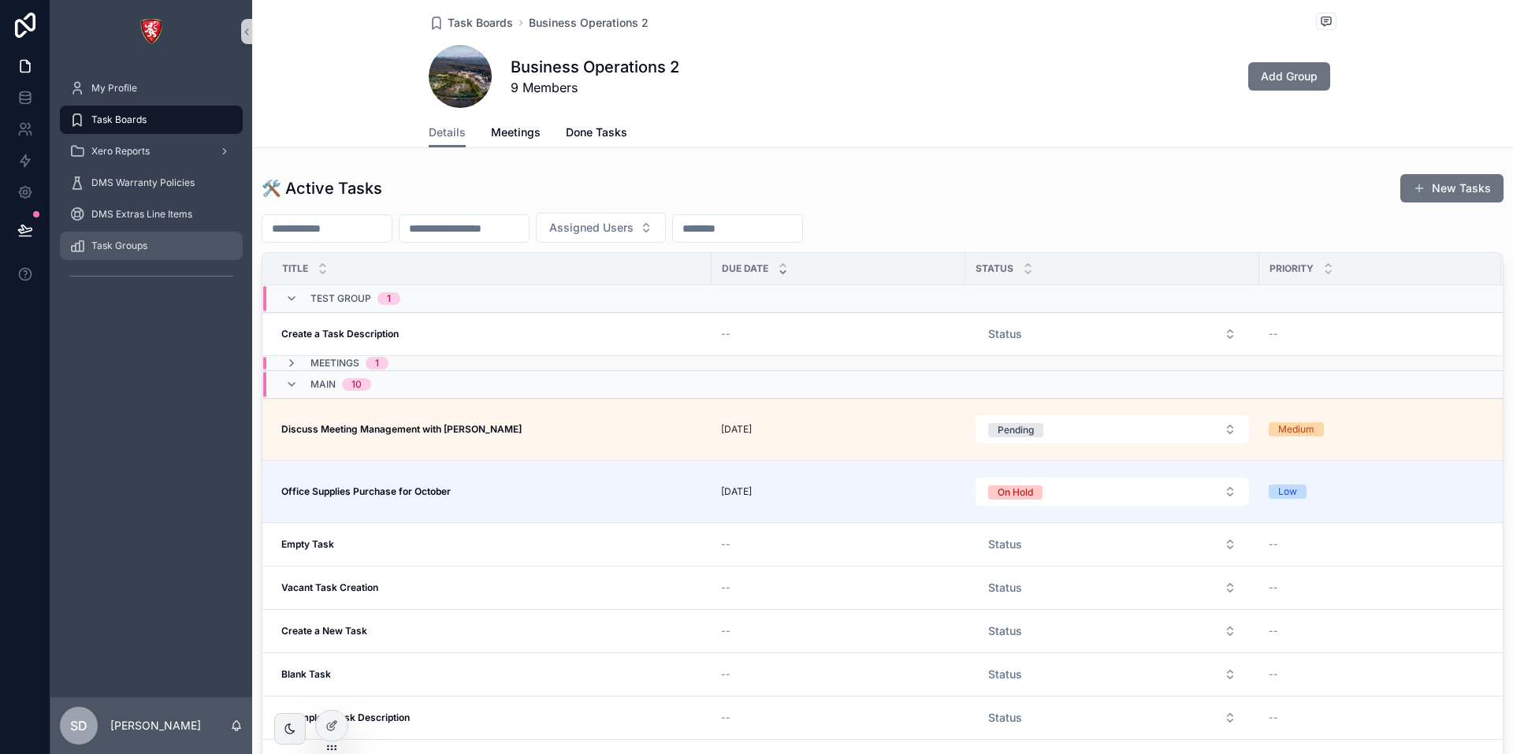
click at [108, 249] on span "Task Groups" at bounding box center [119, 246] width 56 height 13
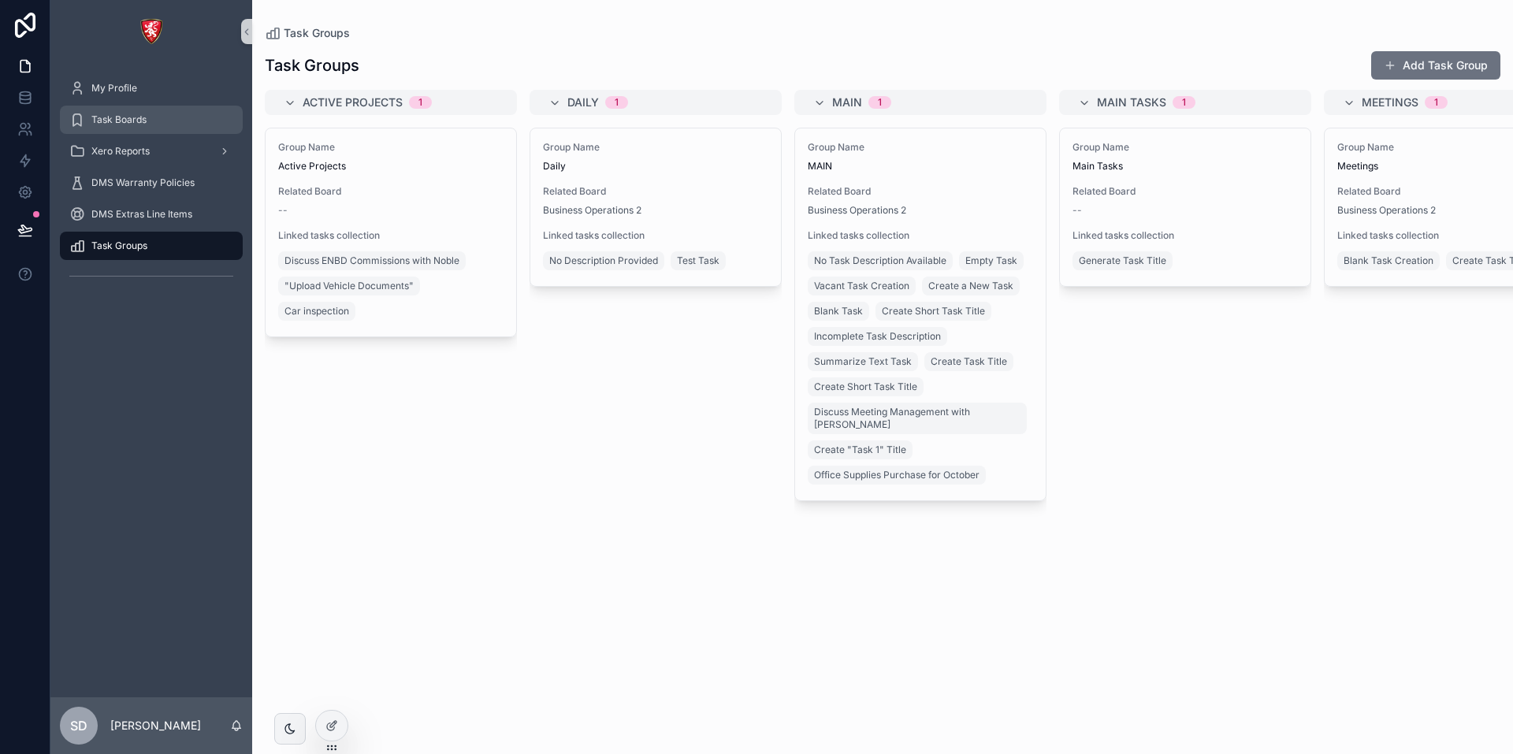
click at [156, 124] on div "Task Boards" at bounding box center [151, 119] width 164 height 25
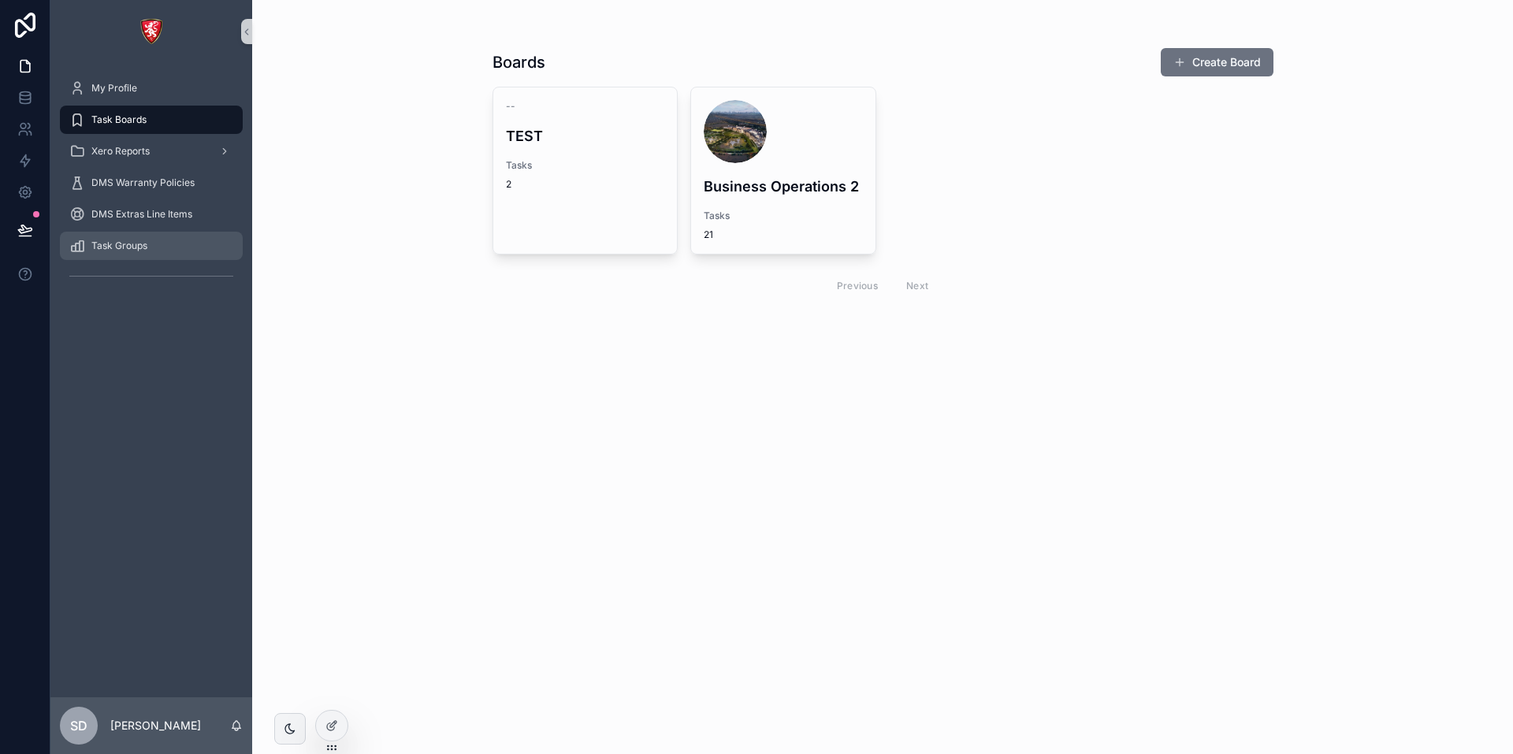
click at [171, 251] on div "Task Groups" at bounding box center [151, 245] width 164 height 25
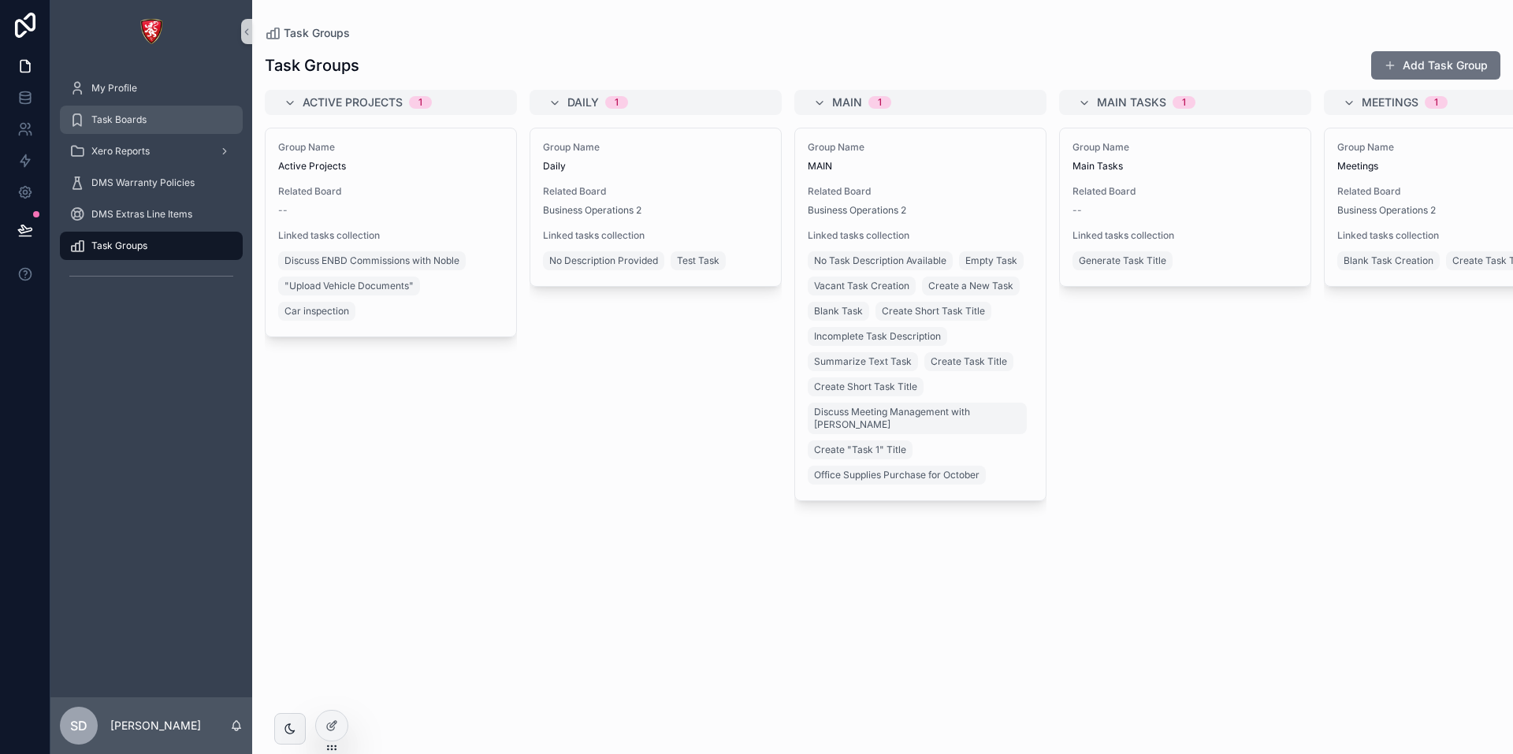
click at [161, 124] on div "Task Boards" at bounding box center [151, 119] width 164 height 25
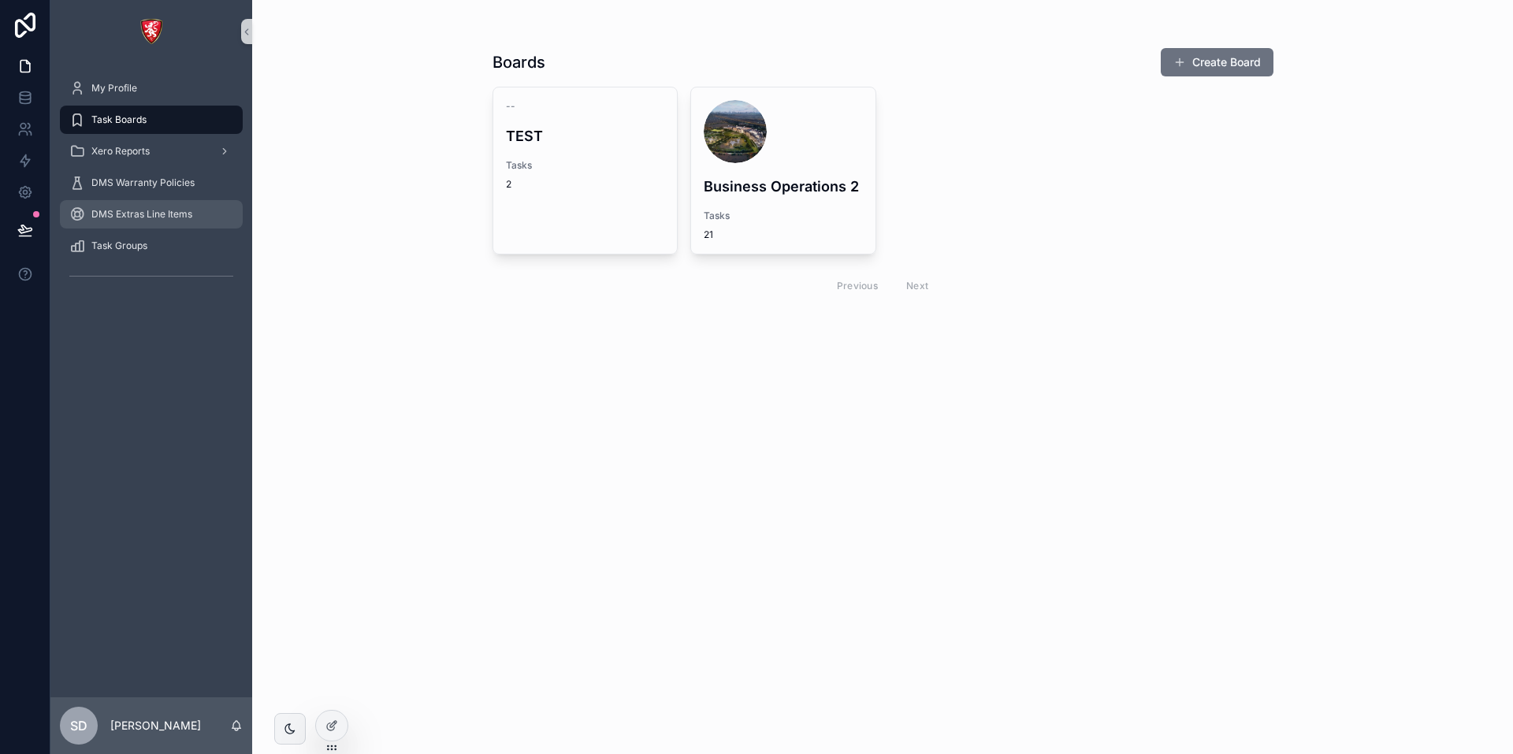
click at [197, 221] on div "DMS Extras Line Items" at bounding box center [151, 214] width 164 height 25
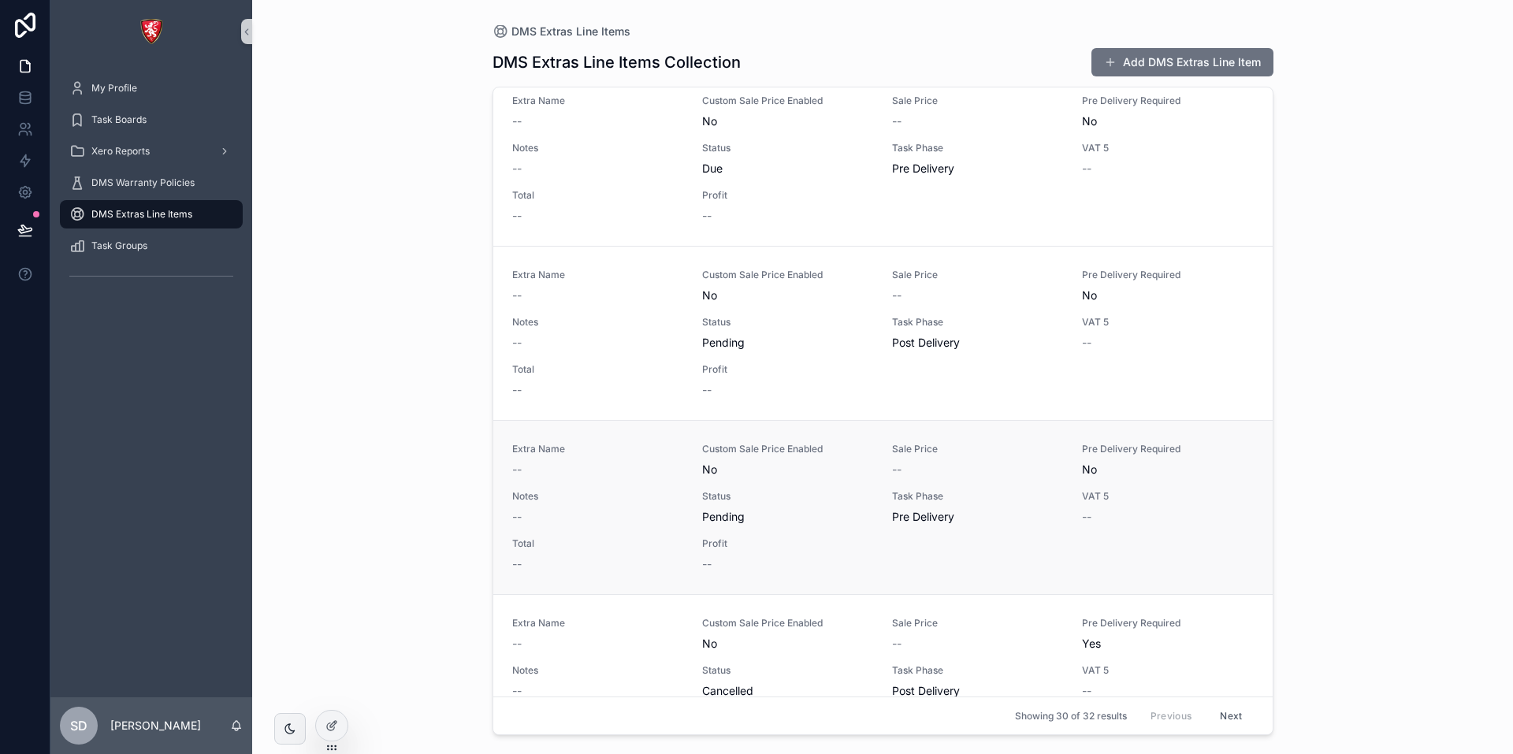
scroll to position [867, 0]
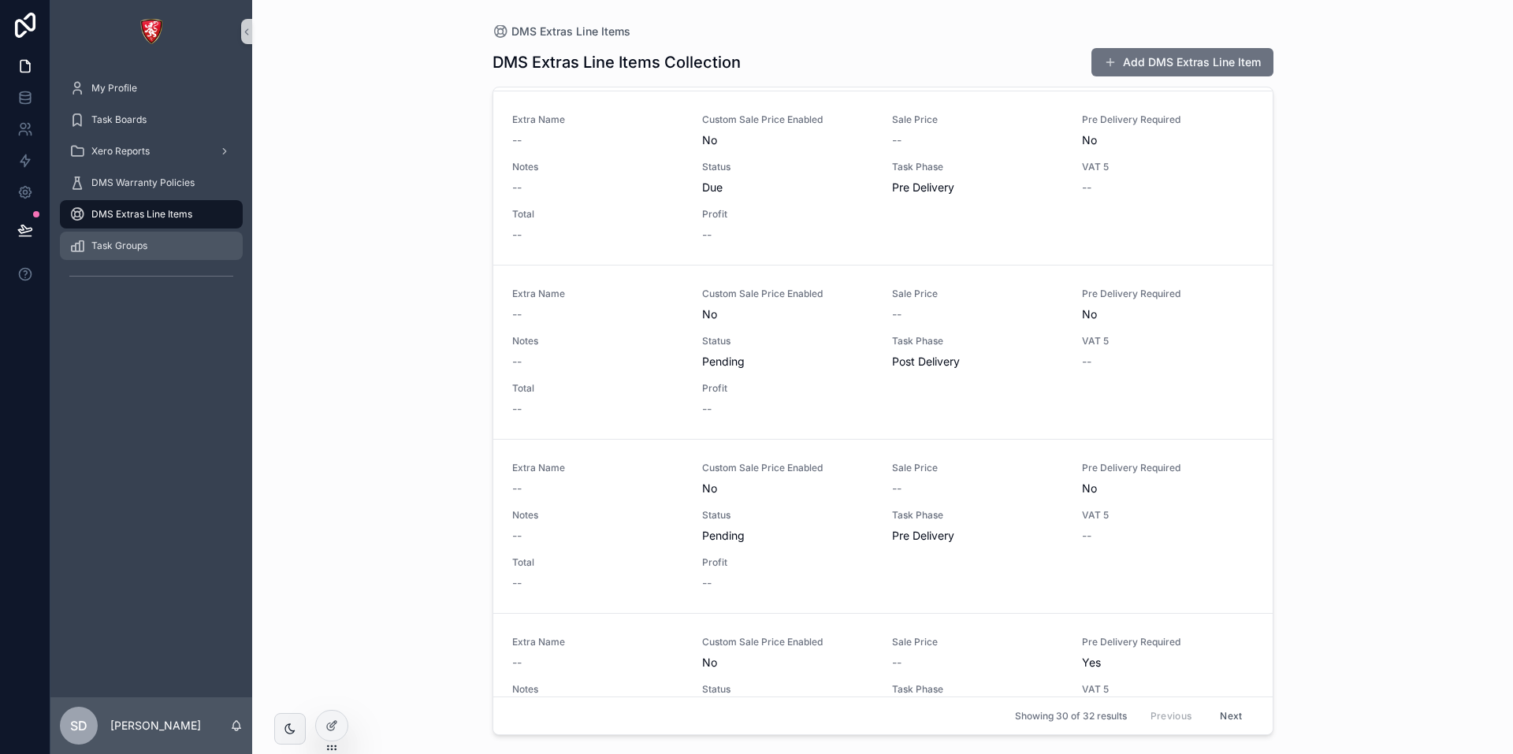
click at [127, 254] on div "Task Groups" at bounding box center [151, 245] width 164 height 25
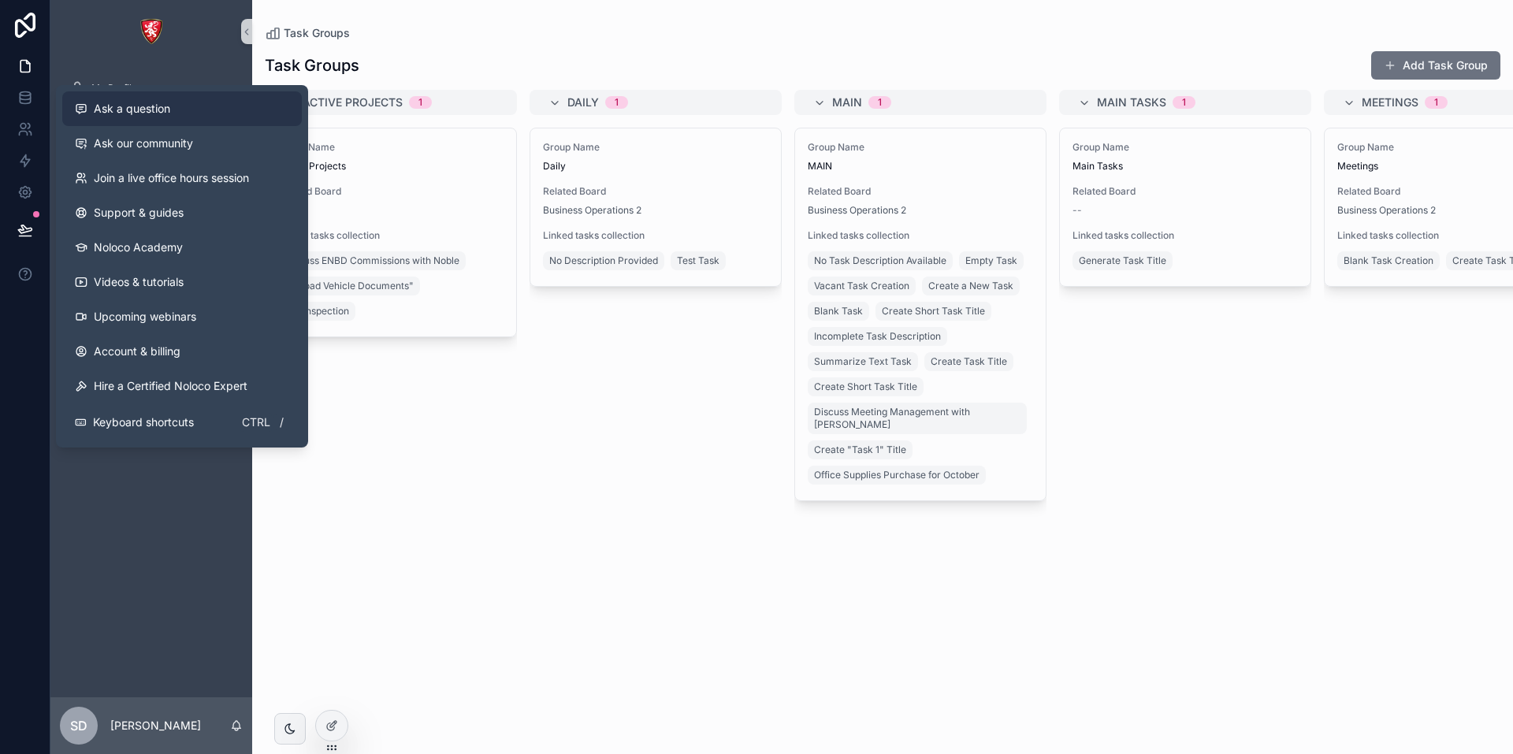
click at [128, 108] on span "Ask a question" at bounding box center [132, 109] width 76 height 16
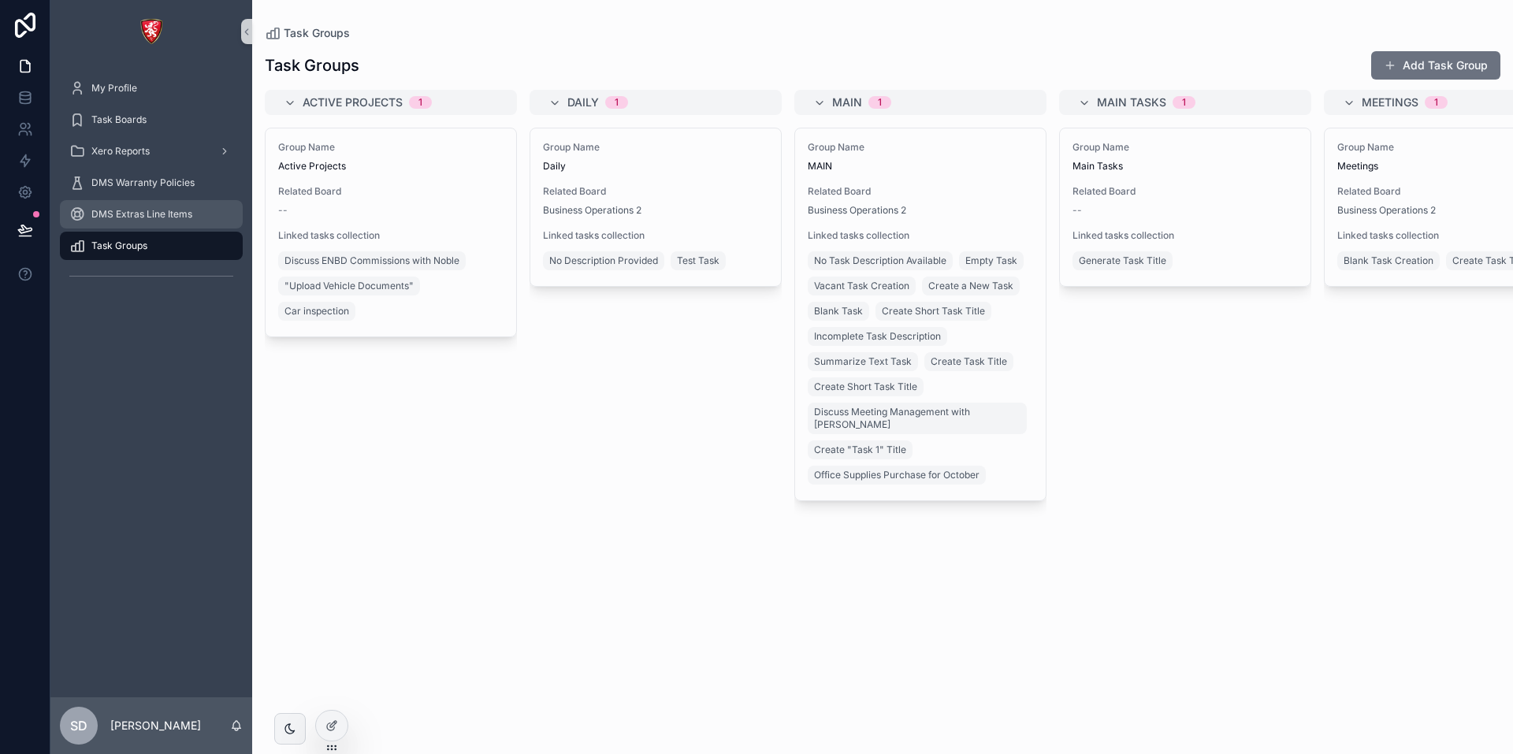
click at [161, 212] on span "DMS Extras Line Items" at bounding box center [141, 214] width 101 height 13
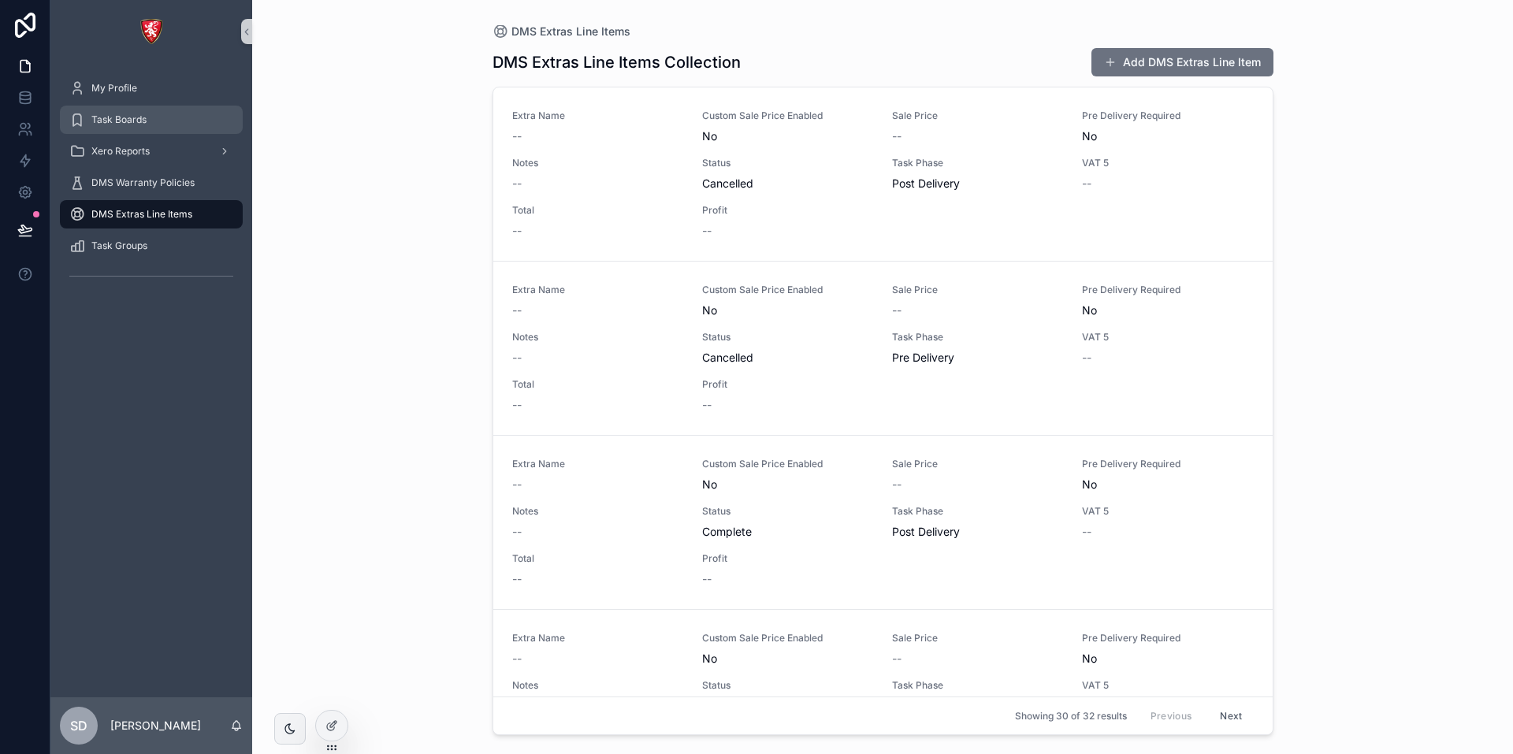
click at [147, 124] on div "Task Boards" at bounding box center [151, 119] width 164 height 25
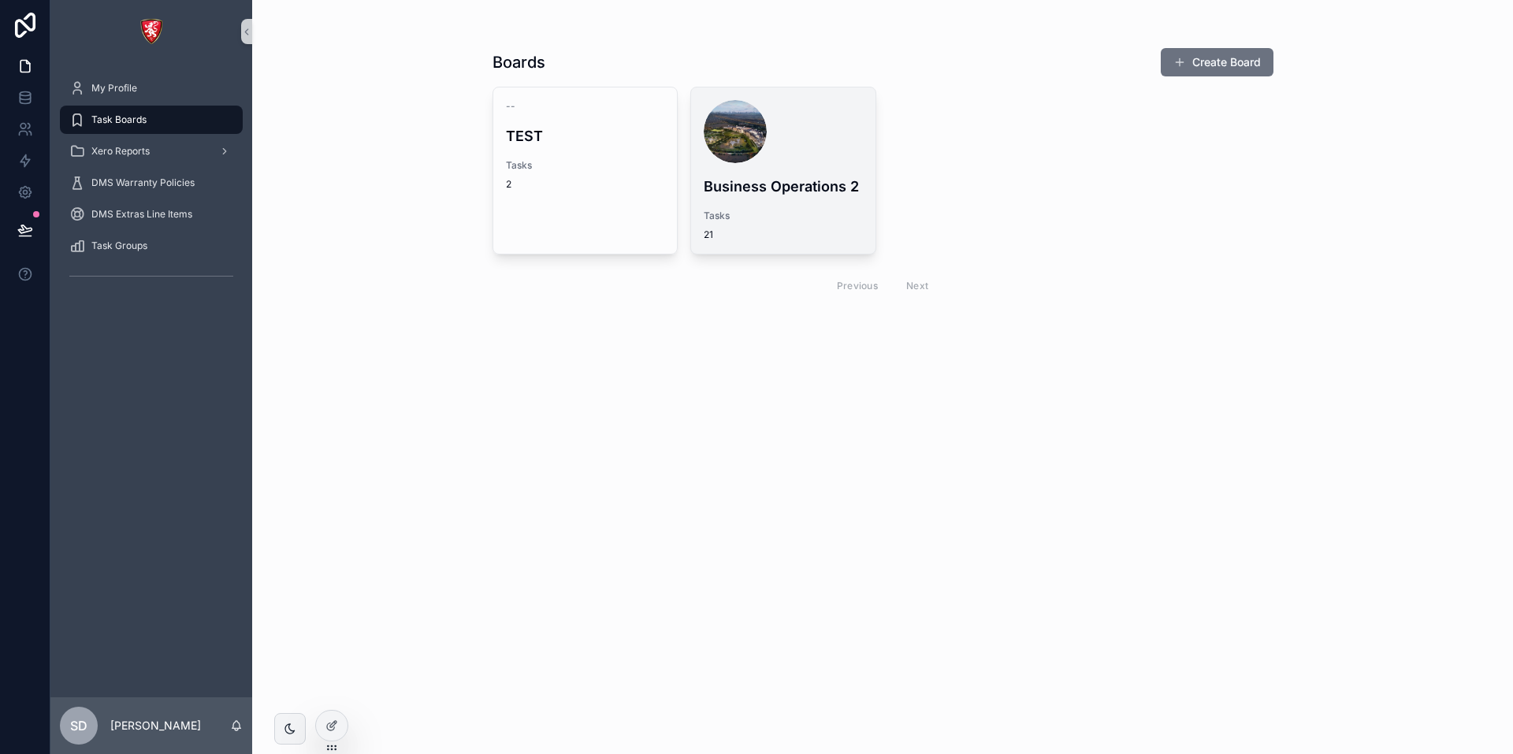
click at [772, 206] on div "Business Operations 2 Tasks 21" at bounding box center [783, 170] width 184 height 166
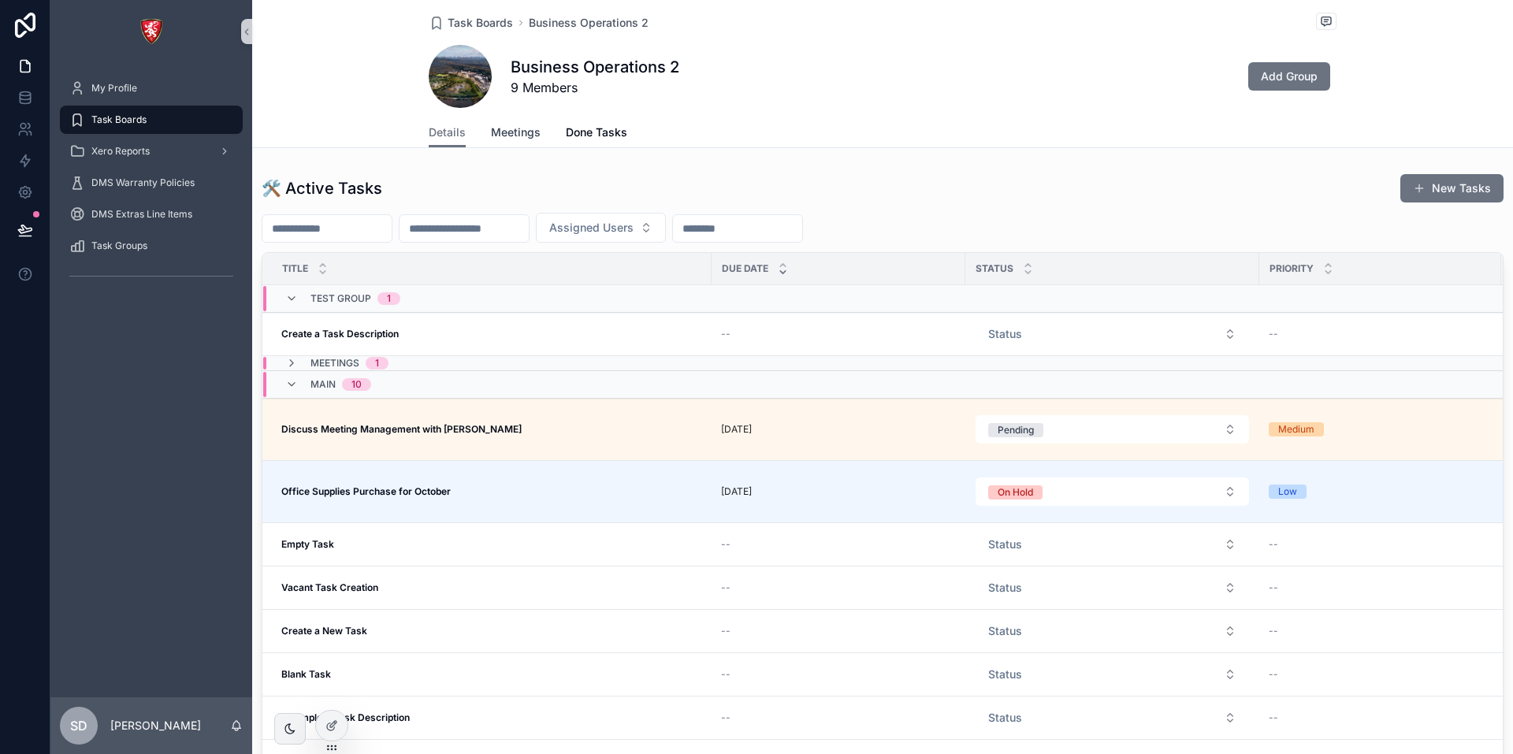
click at [507, 137] on span "Meetings" at bounding box center [516, 133] width 50 height 16
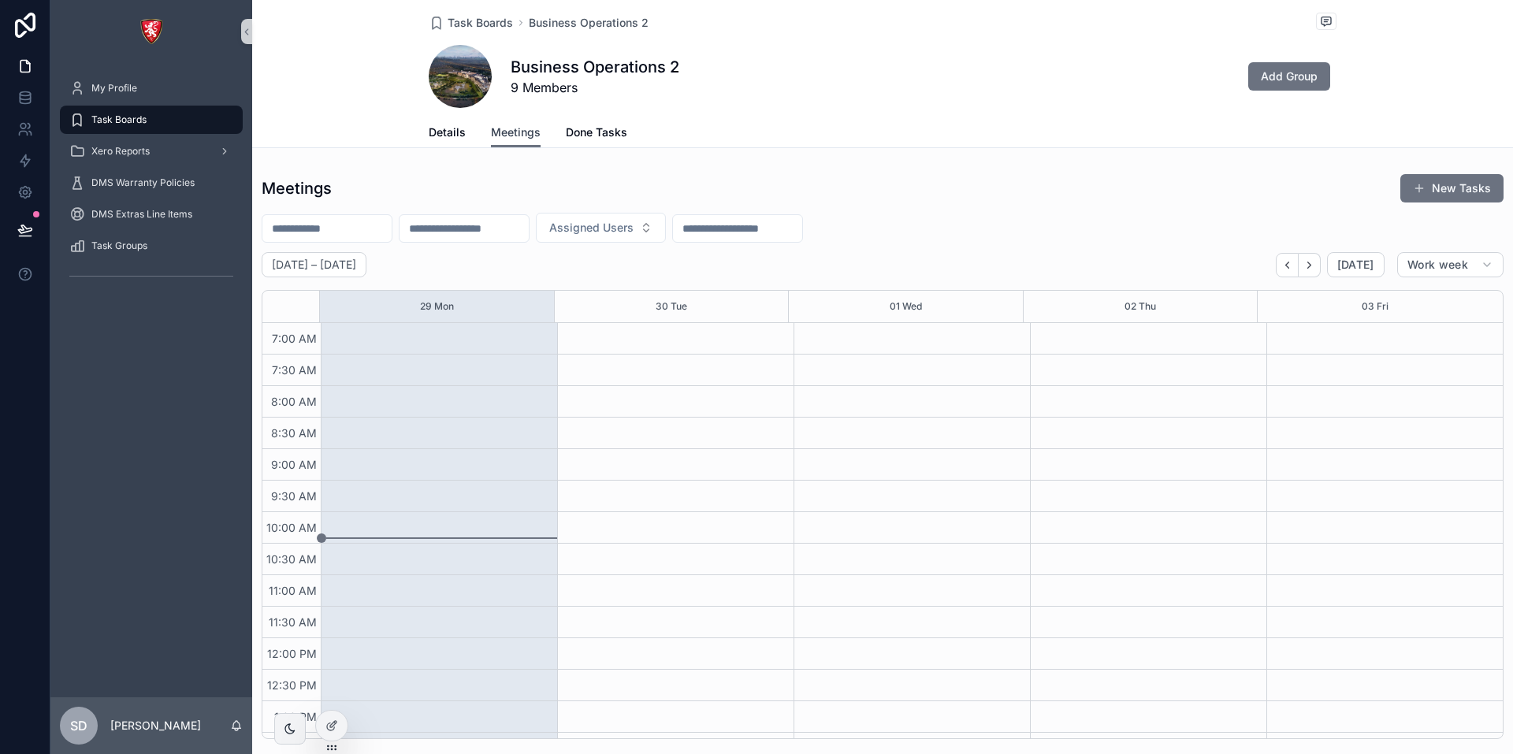
scroll to position [441, 0]
click at [429, 135] on span "Details" at bounding box center [447, 133] width 37 height 16
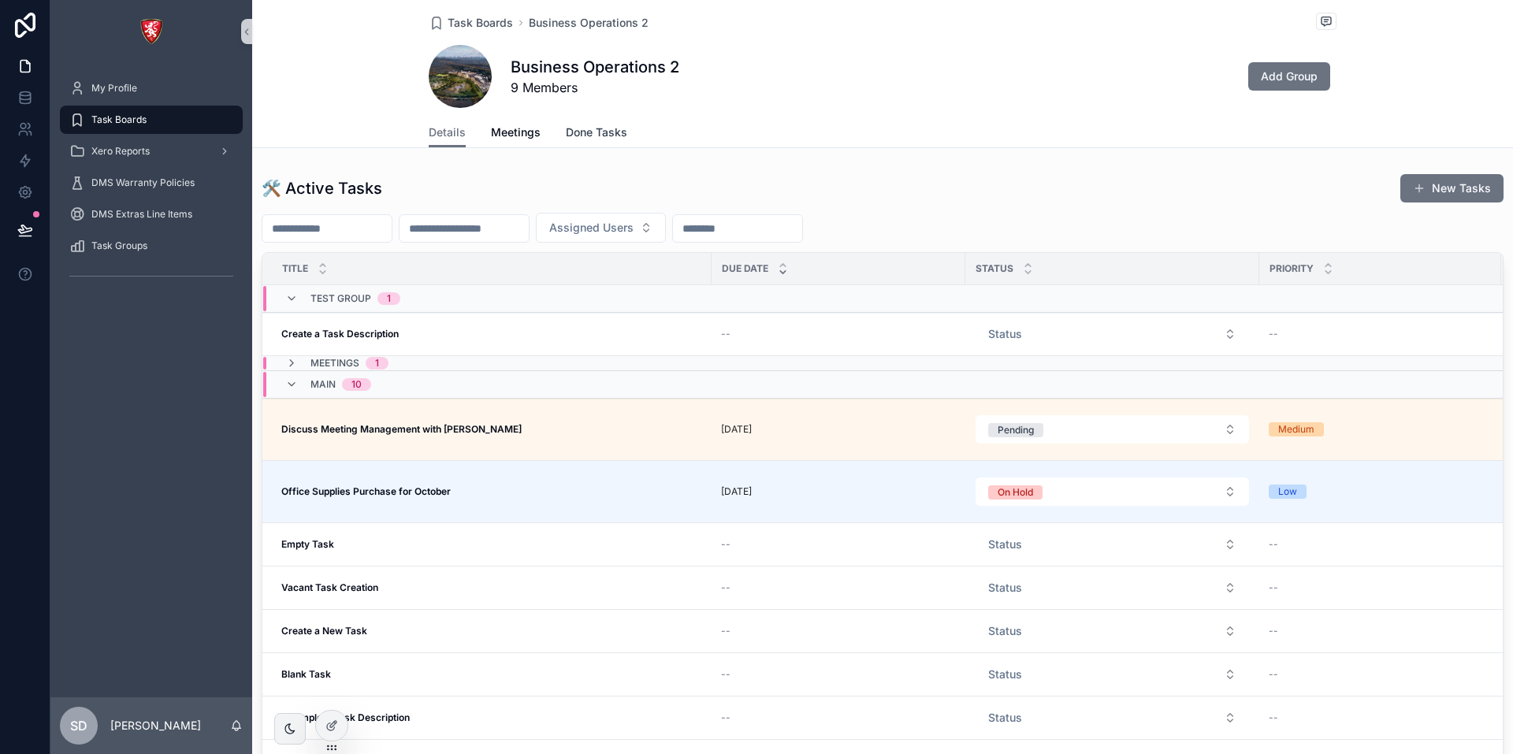
click at [587, 133] on span "Done Tasks" at bounding box center [596, 133] width 61 height 16
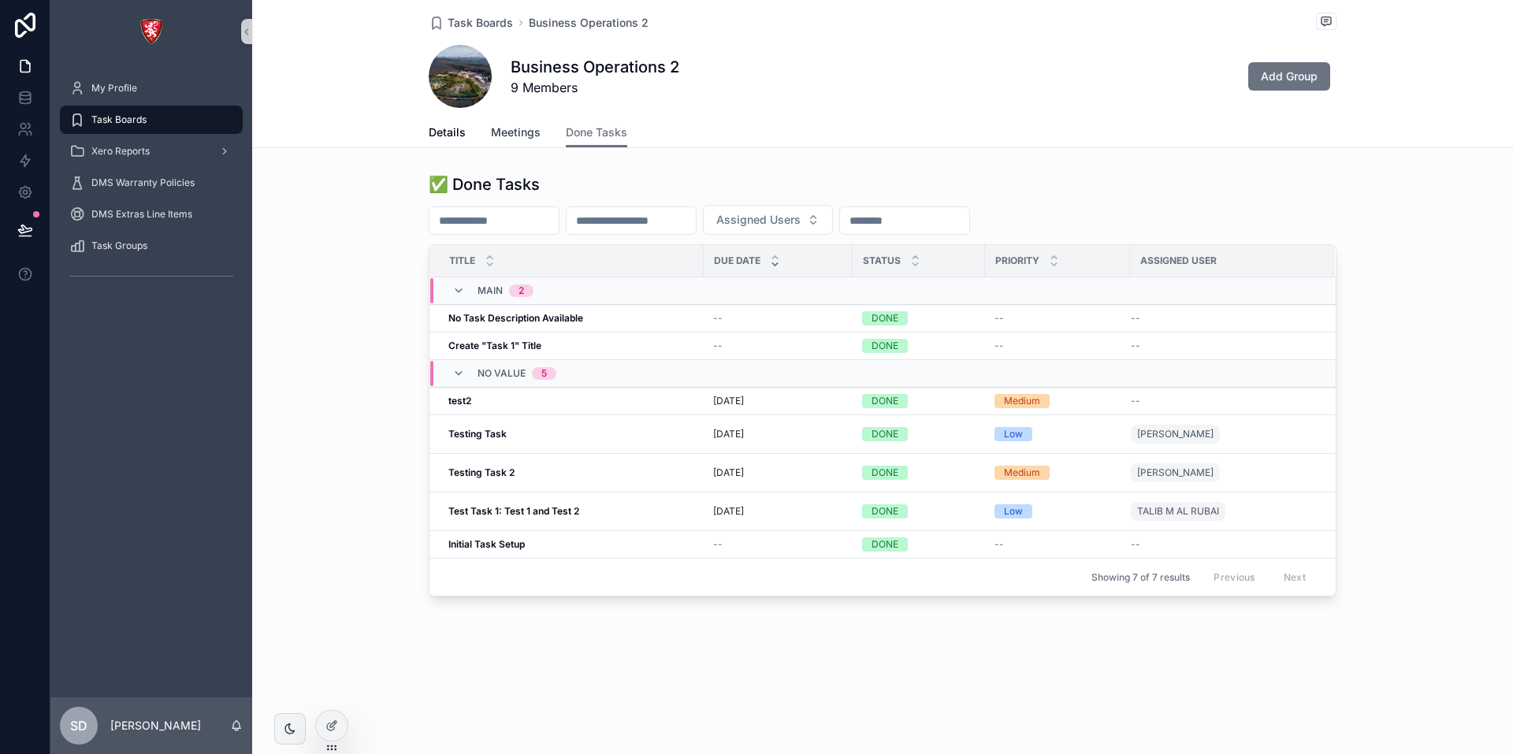
click at [511, 132] on span "Meetings" at bounding box center [516, 133] width 50 height 16
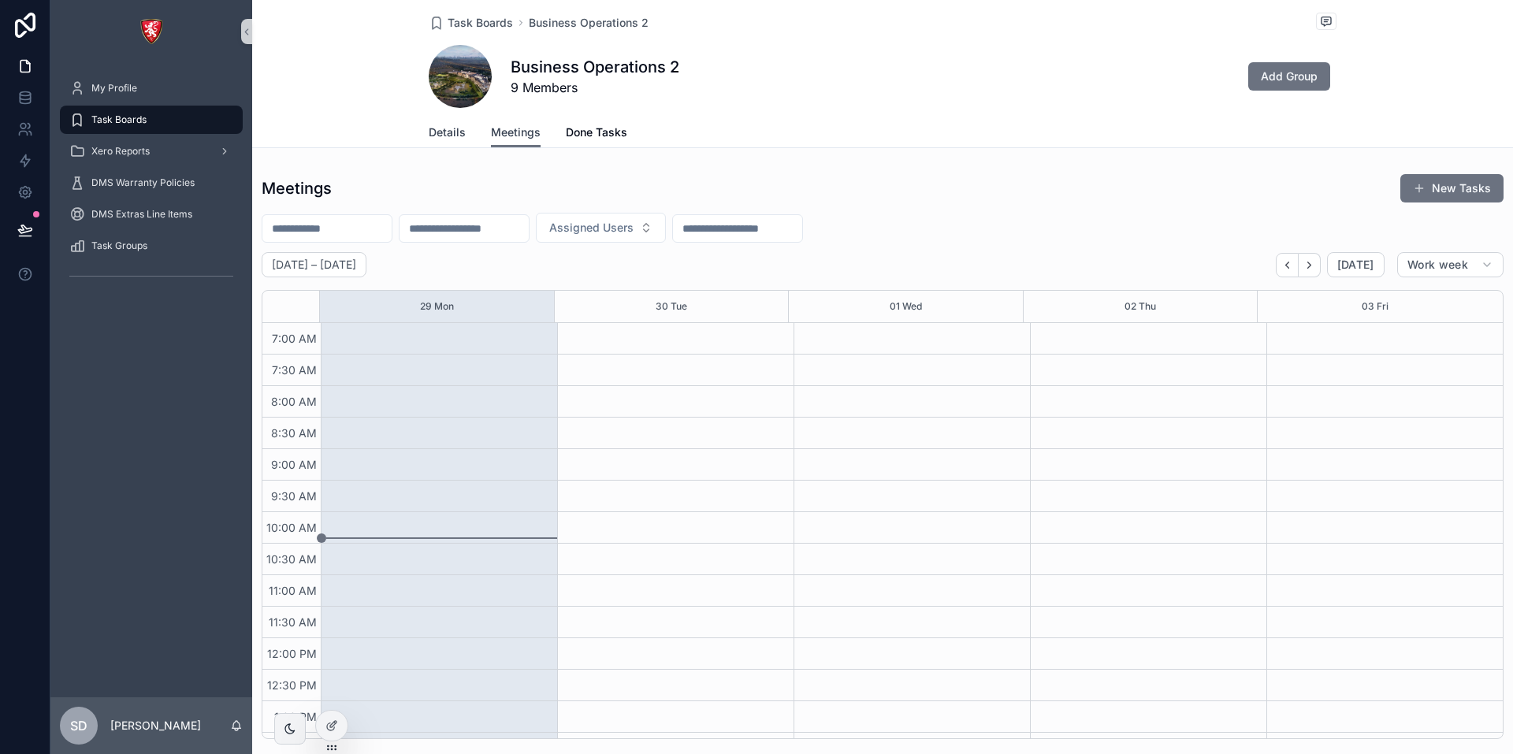
scroll to position [441, 0]
click at [441, 129] on span "Details" at bounding box center [447, 133] width 37 height 16
